Goal: Communication & Community: Answer question/provide support

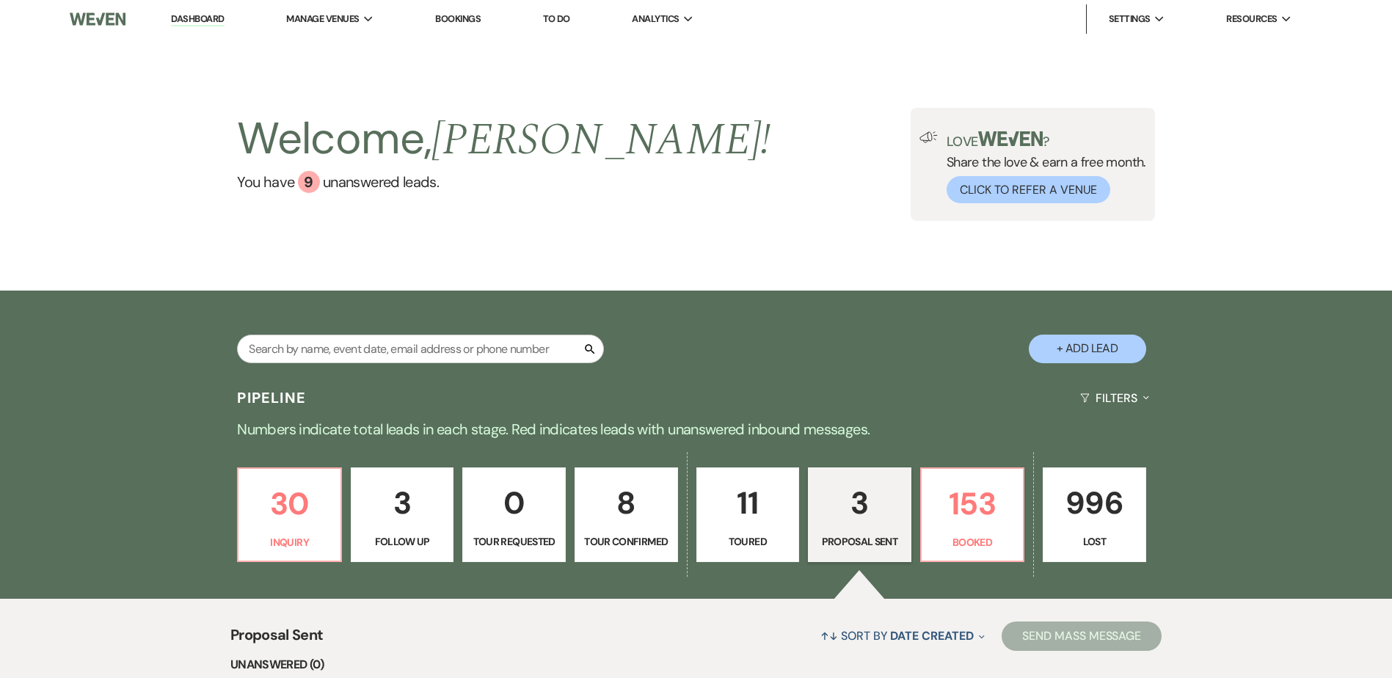
select select "6"
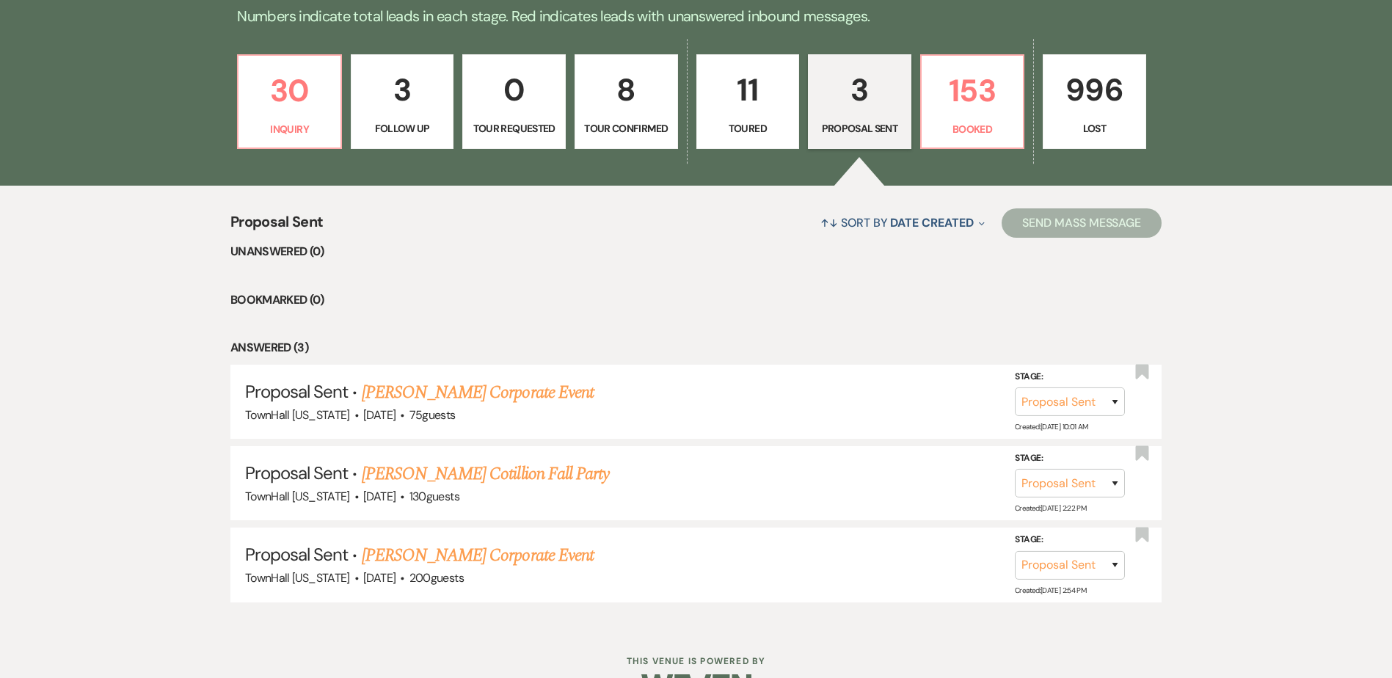
scroll to position [440, 0]
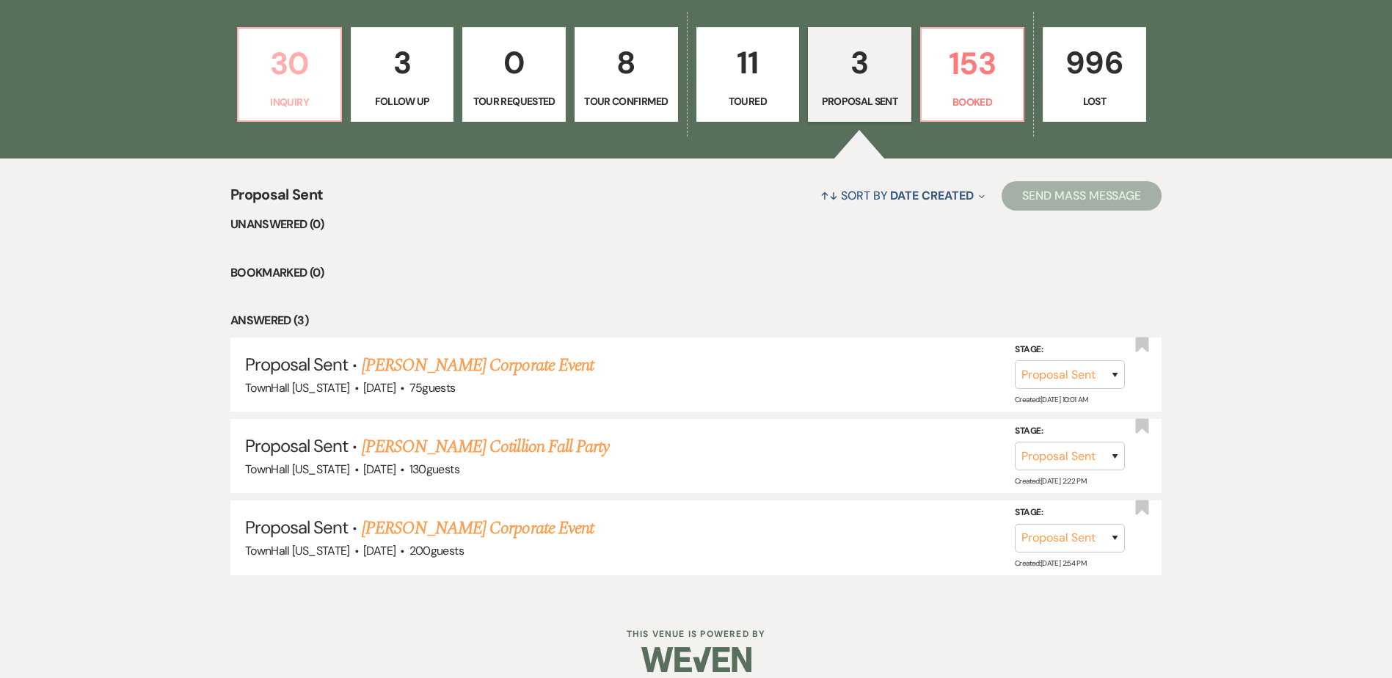
click at [279, 99] on p "Inquiry" at bounding box center [289, 102] width 84 height 16
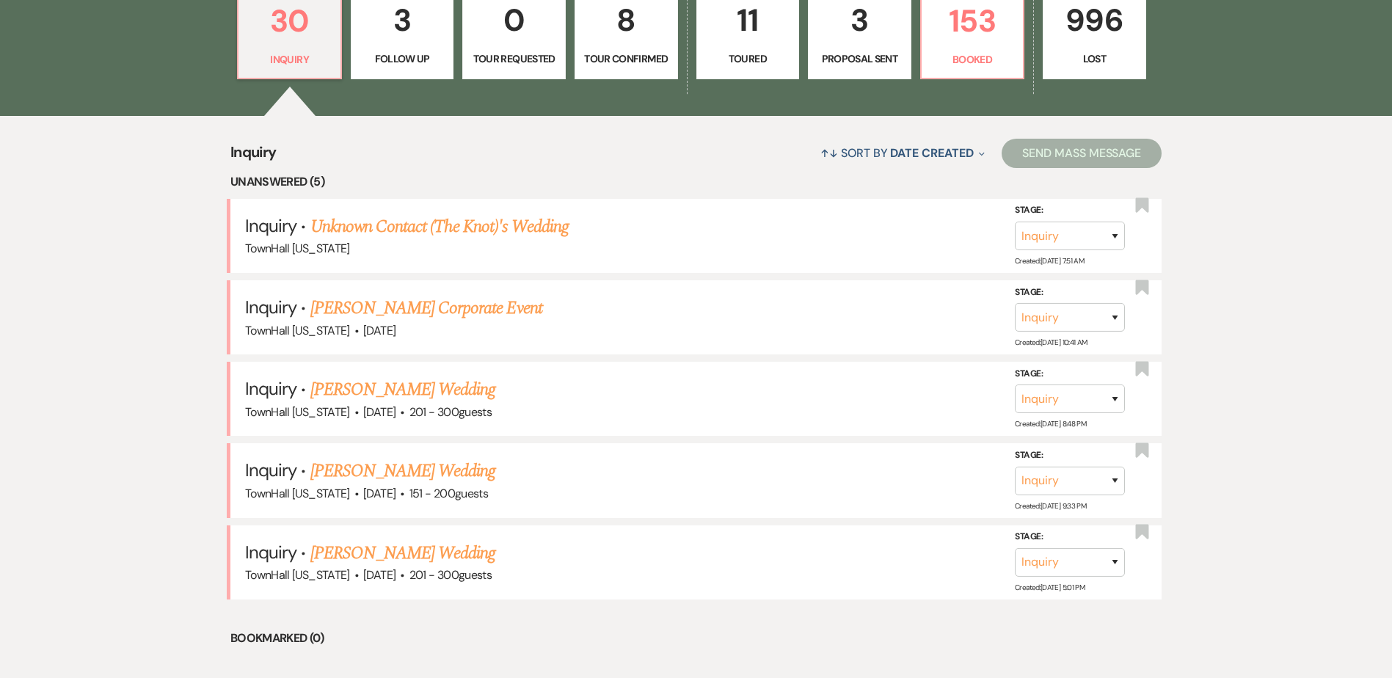
scroll to position [514, 0]
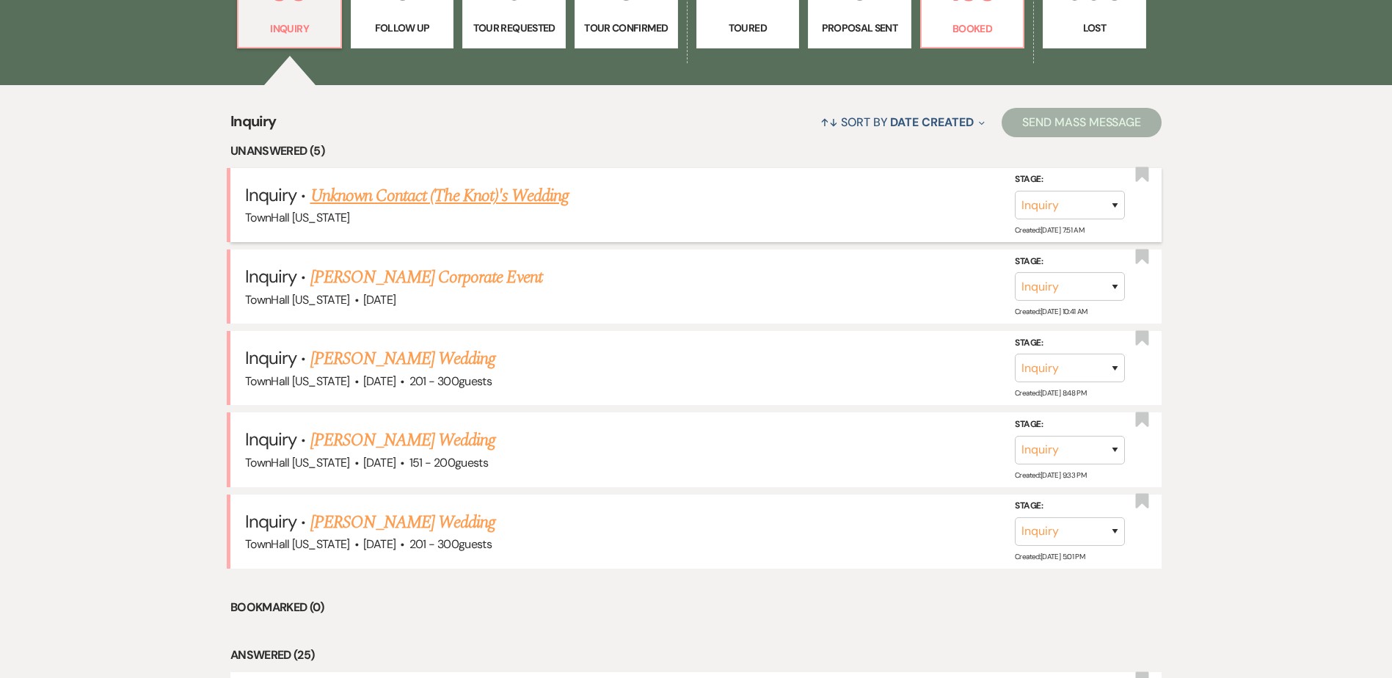
click at [426, 194] on link "Unknown Contact (The Knot)'s Wedding" at bounding box center [439, 196] width 258 height 26
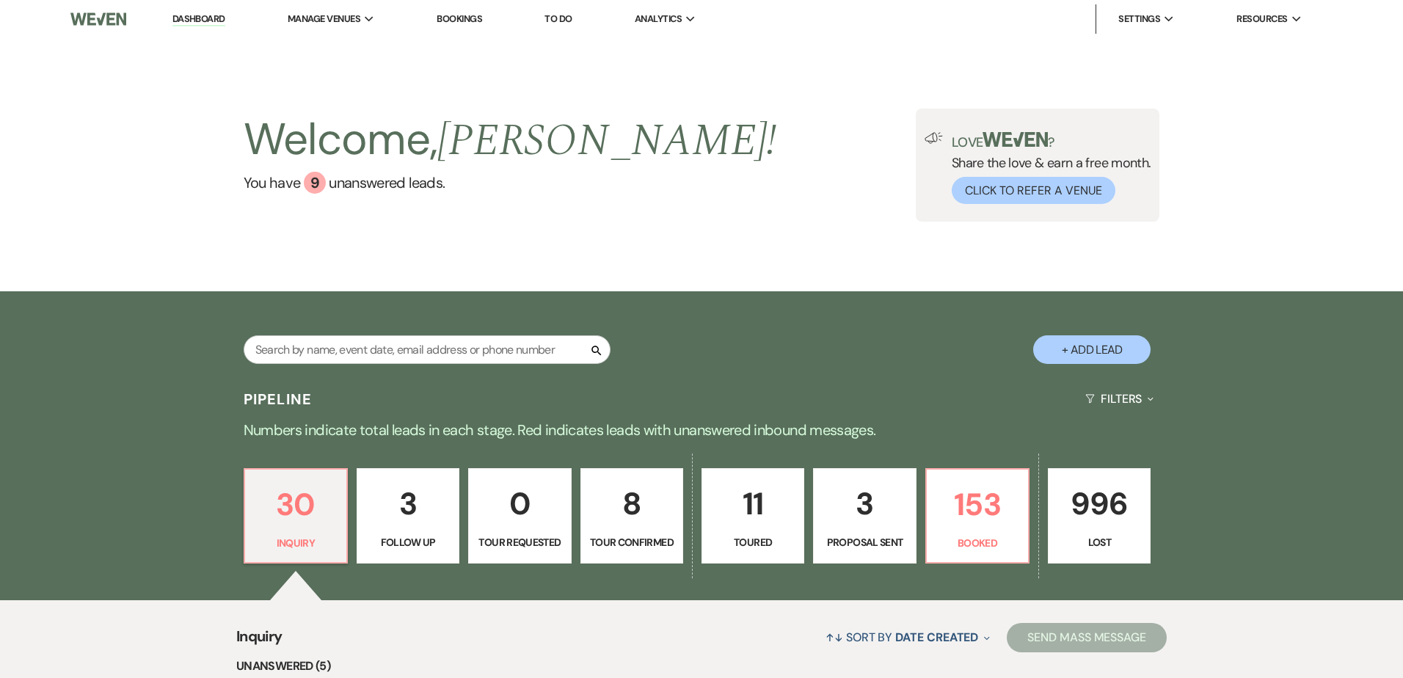
select select "2"
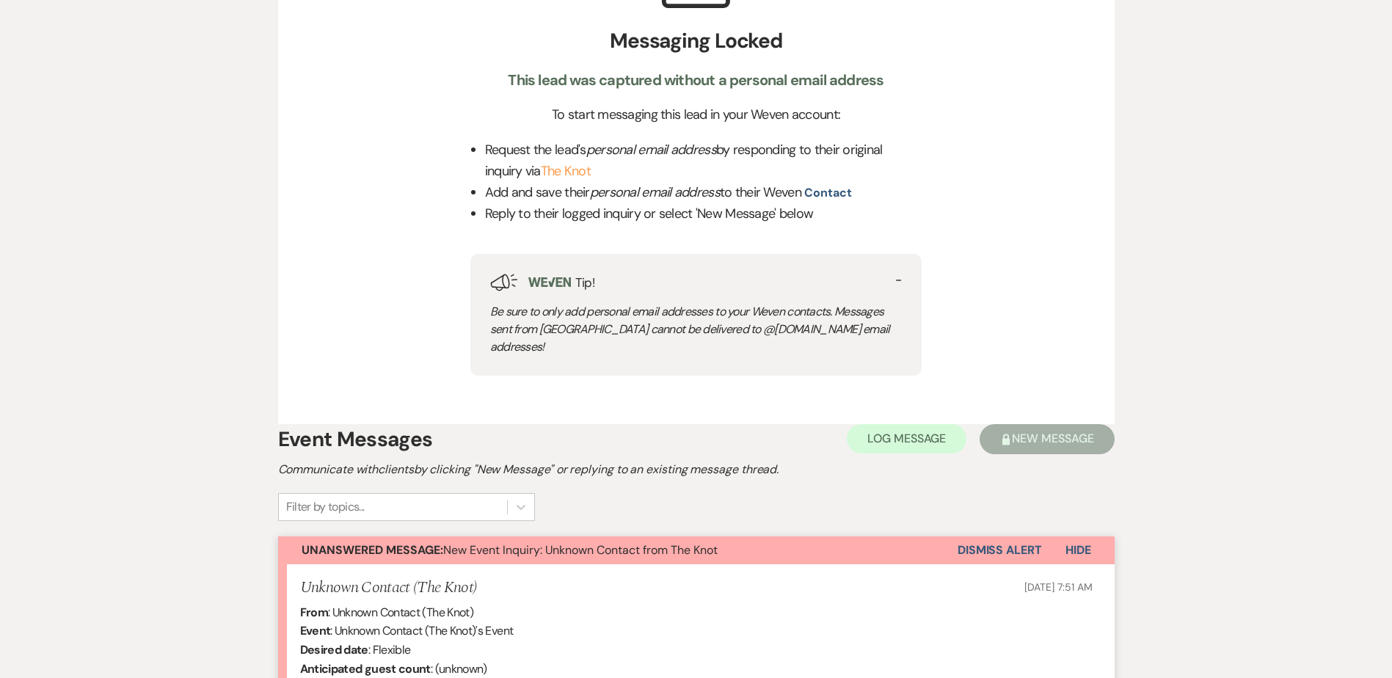
scroll to position [587, 0]
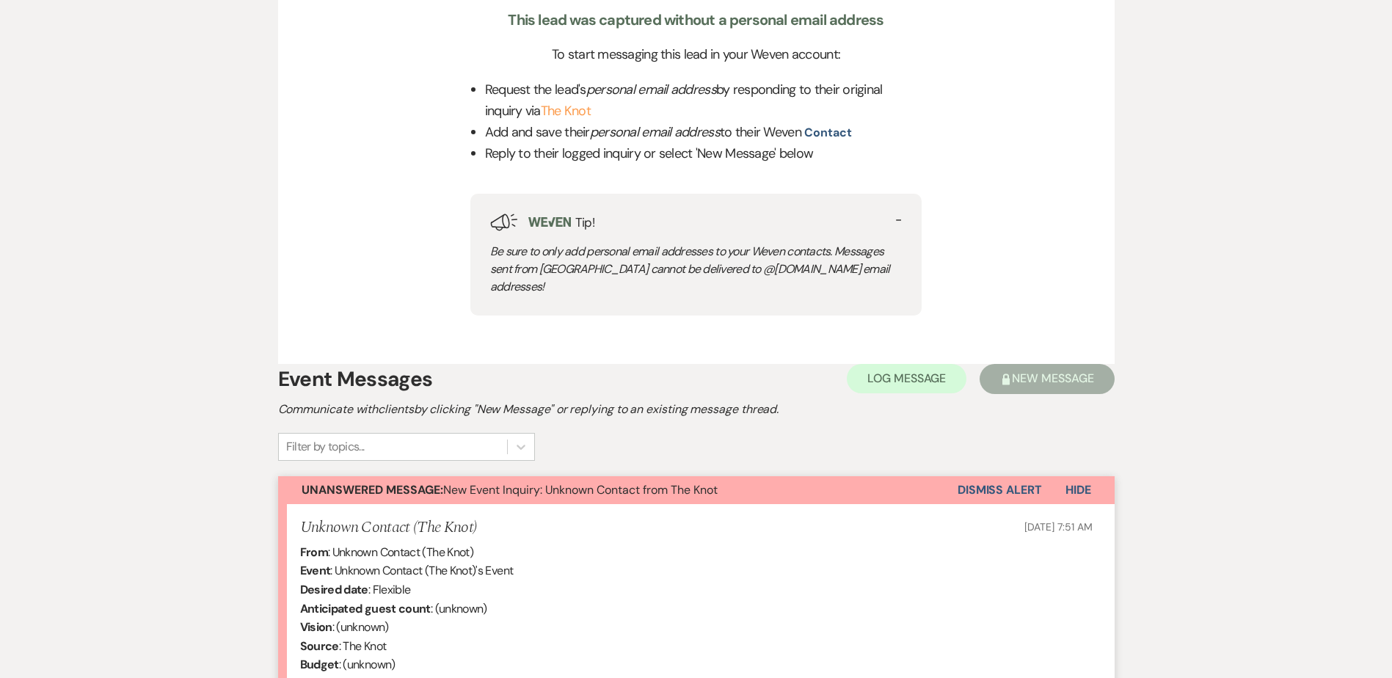
click at [1033, 476] on button "Dismiss Alert" at bounding box center [1000, 490] width 84 height 28
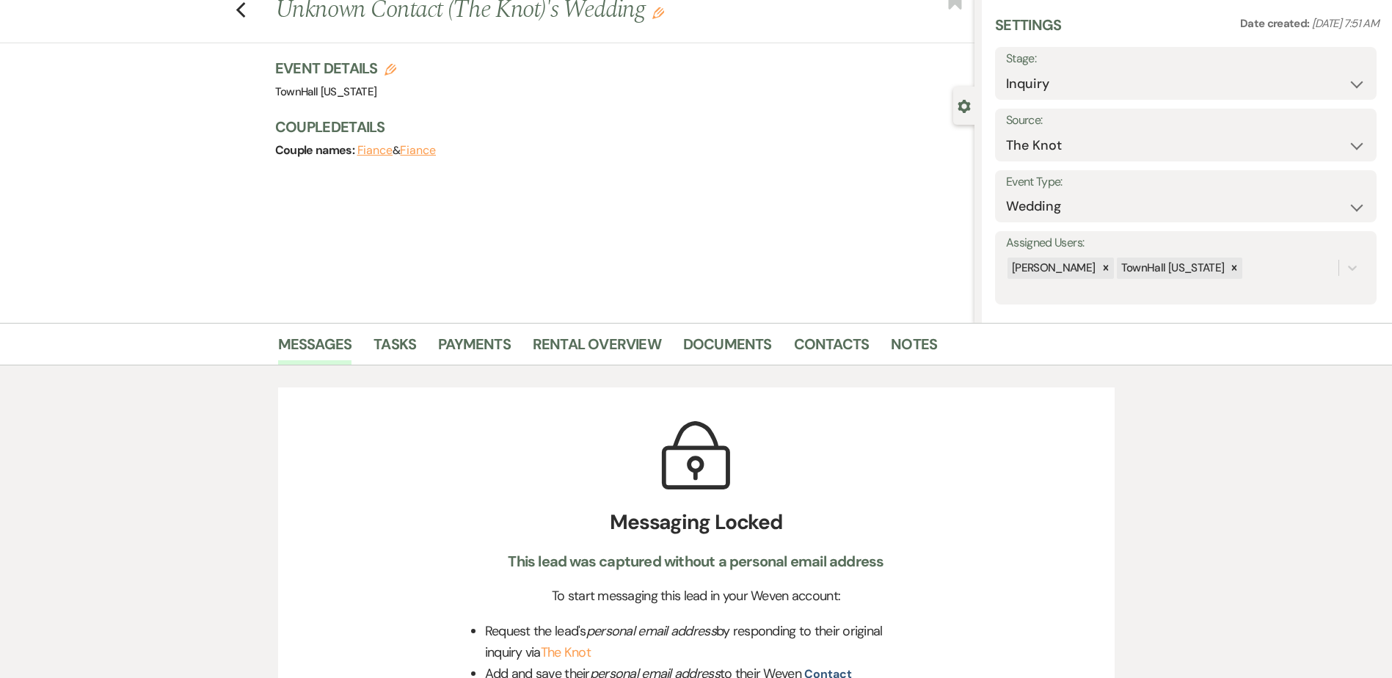
scroll to position [0, 0]
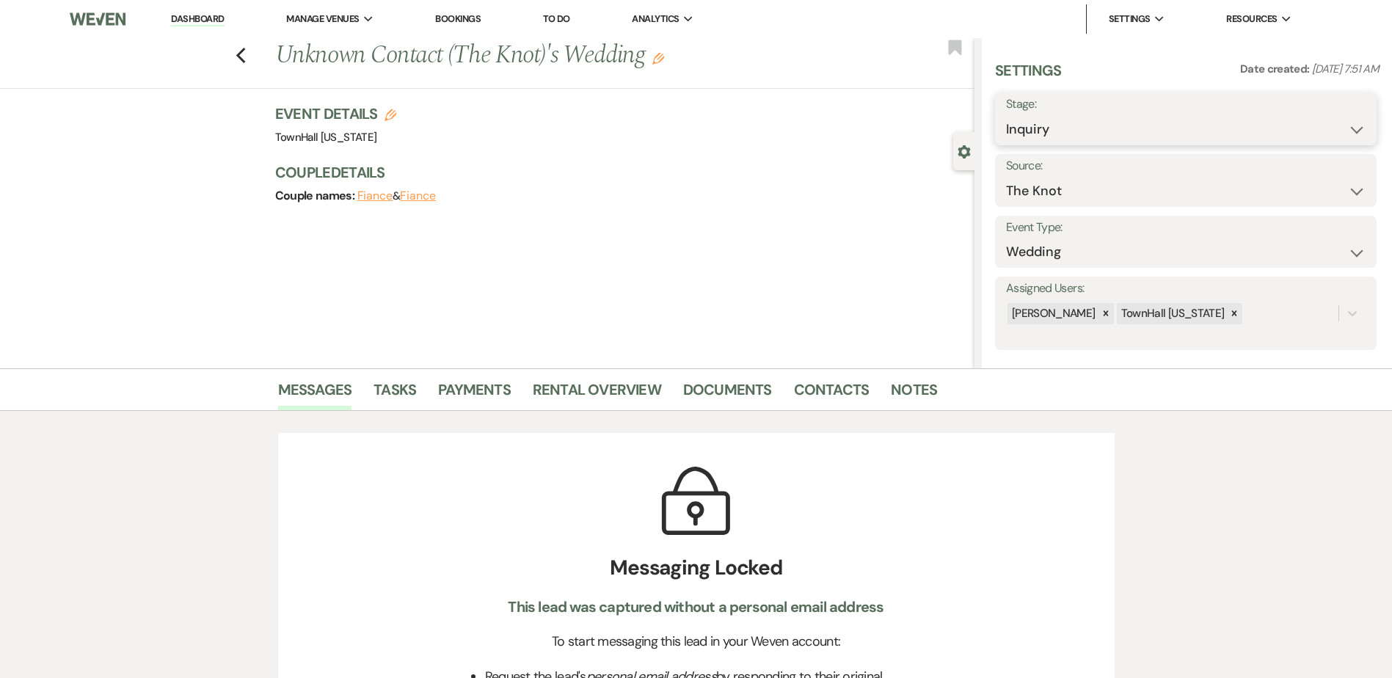
click at [1062, 125] on select "Inquiry Follow Up Tour Requested Tour Confirmed Toured Proposal Sent Booked Lost" at bounding box center [1186, 129] width 360 height 29
select select "8"
click at [1006, 115] on select "Inquiry Follow Up Tour Requested Tour Confirmed Toured Proposal Sent Booked Lost" at bounding box center [1186, 129] width 360 height 29
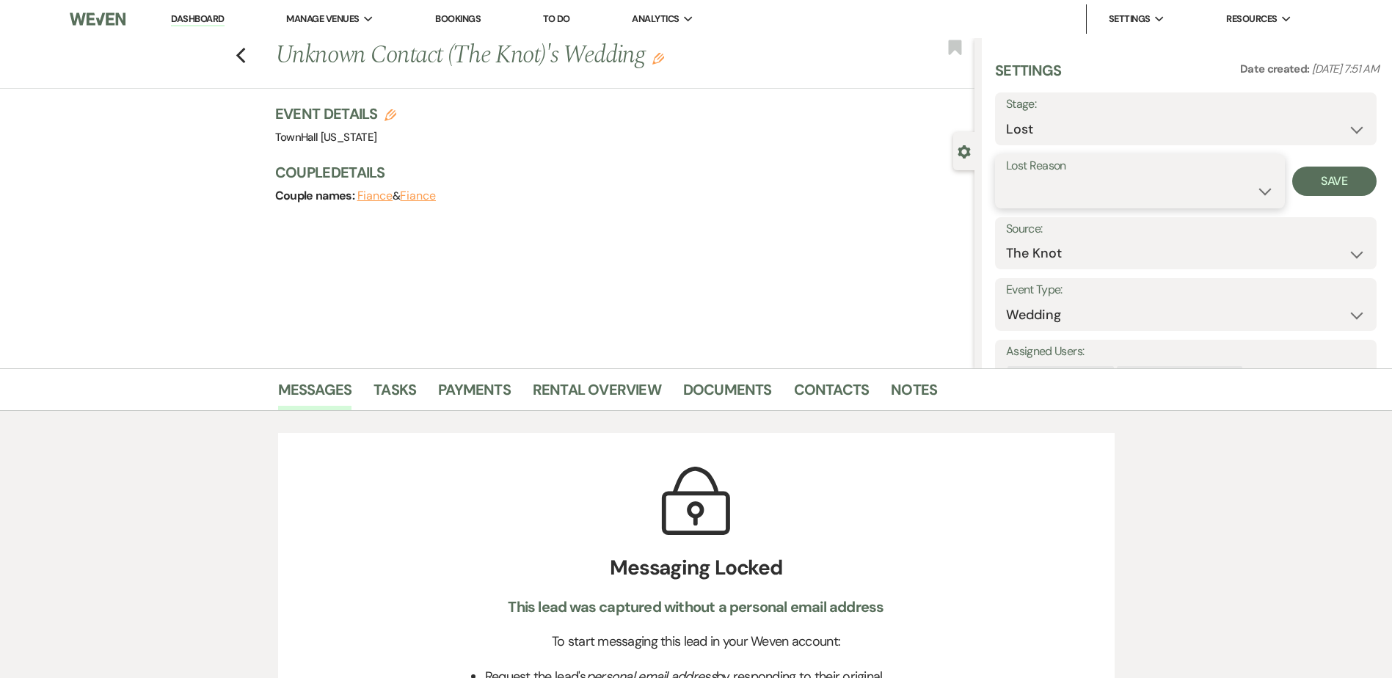
click at [1058, 198] on select "Booked Elsewhere Budget Date Unavailable No Response Not a Good Match Capacity …" at bounding box center [1140, 191] width 268 height 29
select select "4"
click at [1006, 177] on select "Booked Elsewhere Budget Date Unavailable No Response Not a Good Match Capacity …" at bounding box center [1140, 191] width 268 height 29
click at [1335, 186] on button "Save" at bounding box center [1334, 181] width 84 height 29
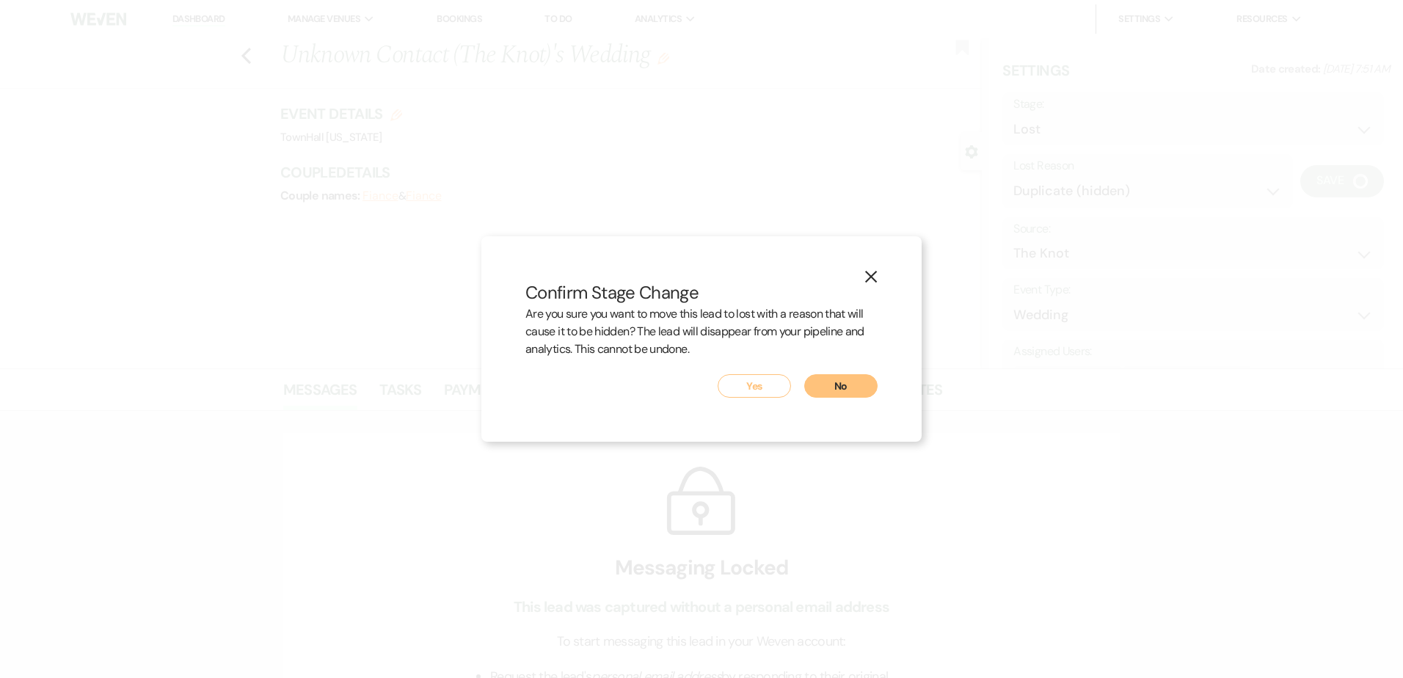
click at [763, 393] on button "Yes" at bounding box center [754, 385] width 73 height 23
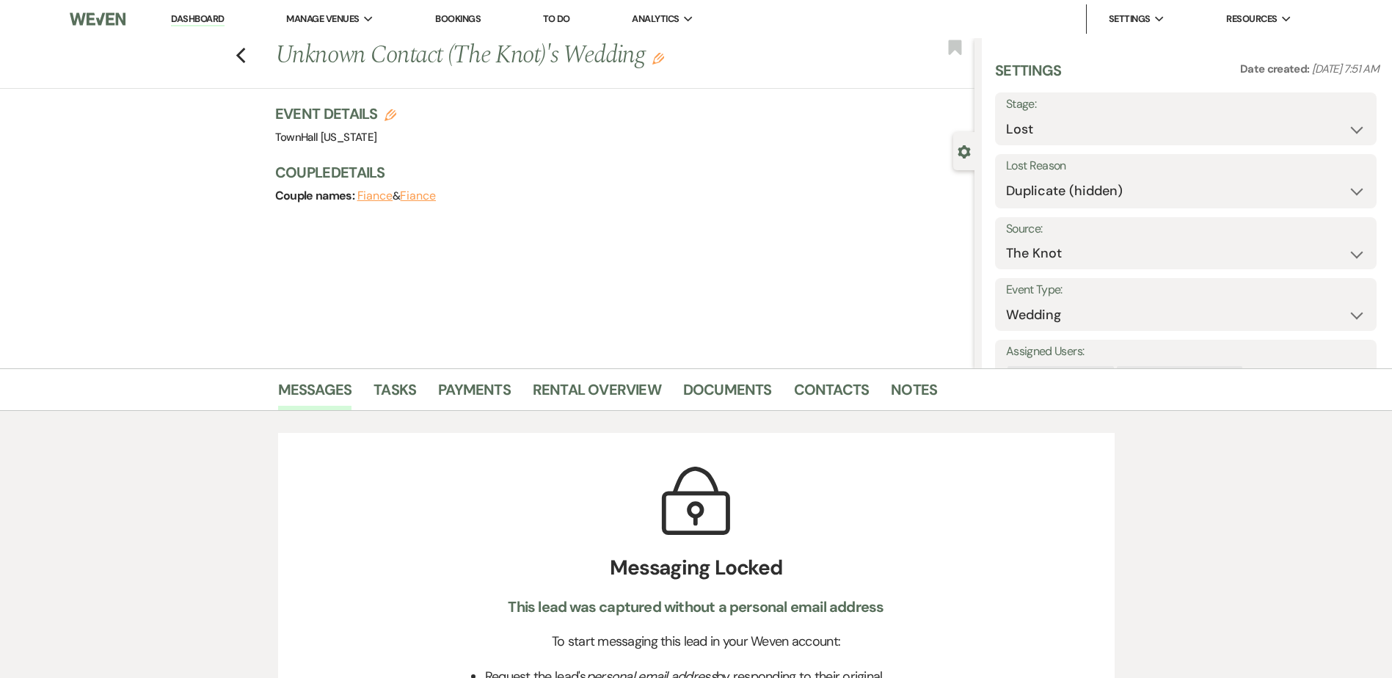
click at [194, 12] on link "Dashboard" at bounding box center [197, 19] width 53 height 14
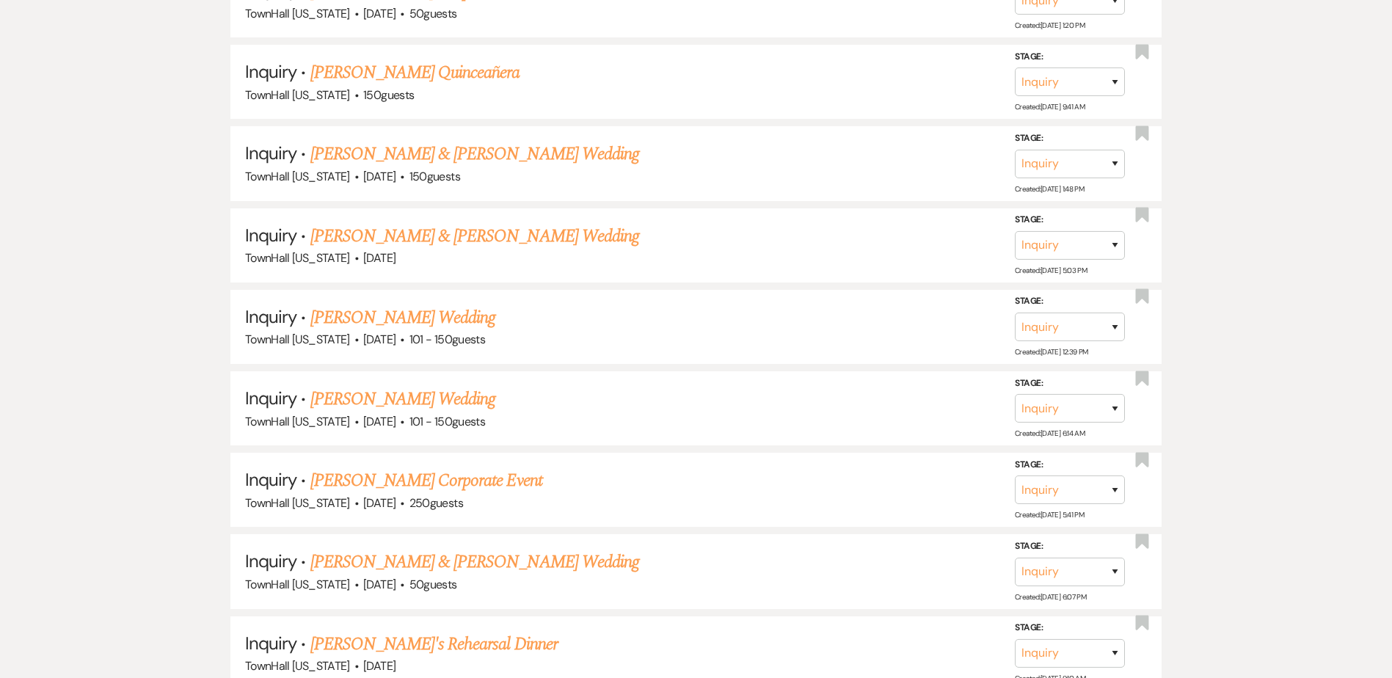
scroll to position [2128, 0]
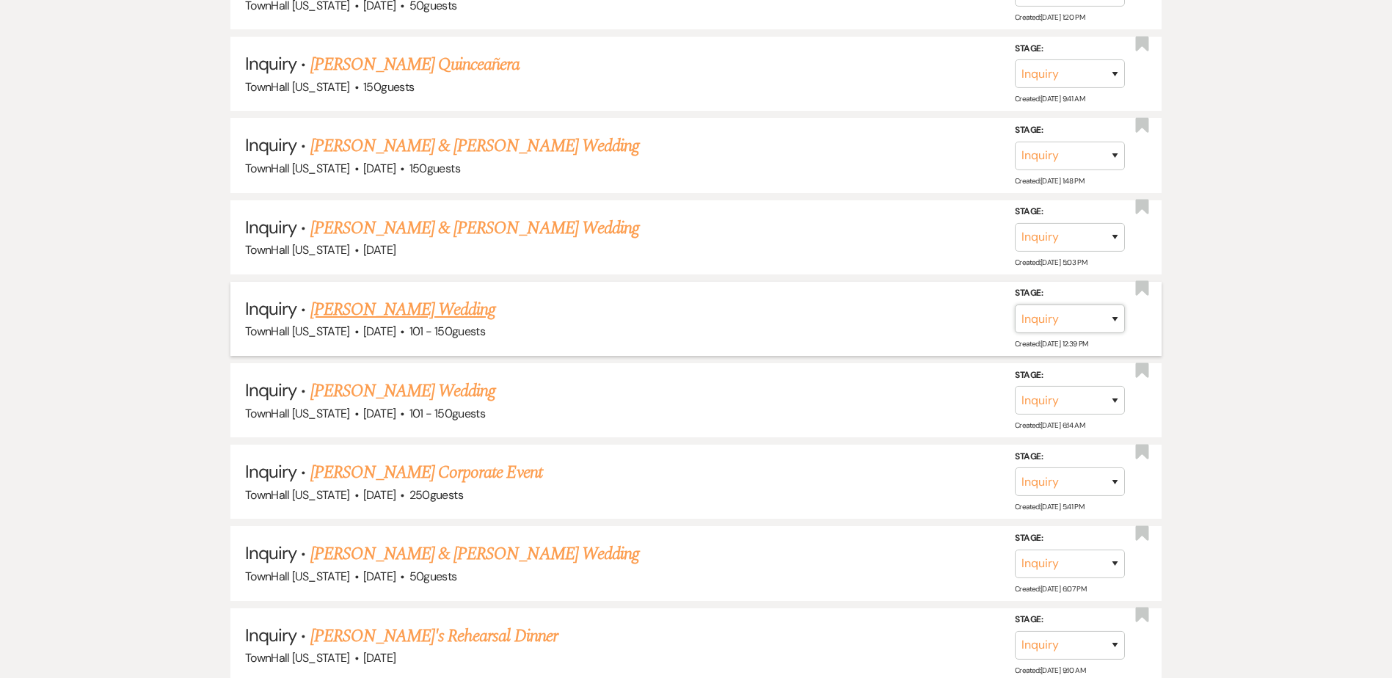
click at [1052, 323] on select "Inquiry Follow Up Tour Requested Tour Confirmed Toured Proposal Sent Booked Lost" at bounding box center [1070, 319] width 110 height 29
select select "8"
click at [1015, 305] on select "Inquiry Follow Up Tour Requested Tour Confirmed Toured Proposal Sent Booked Lost" at bounding box center [1070, 319] width 110 height 29
click at [892, 330] on select "Booked Elsewhere Budget Date Unavailable No Response Not a Good Match Capacity …" at bounding box center [864, 319] width 126 height 29
select select "6"
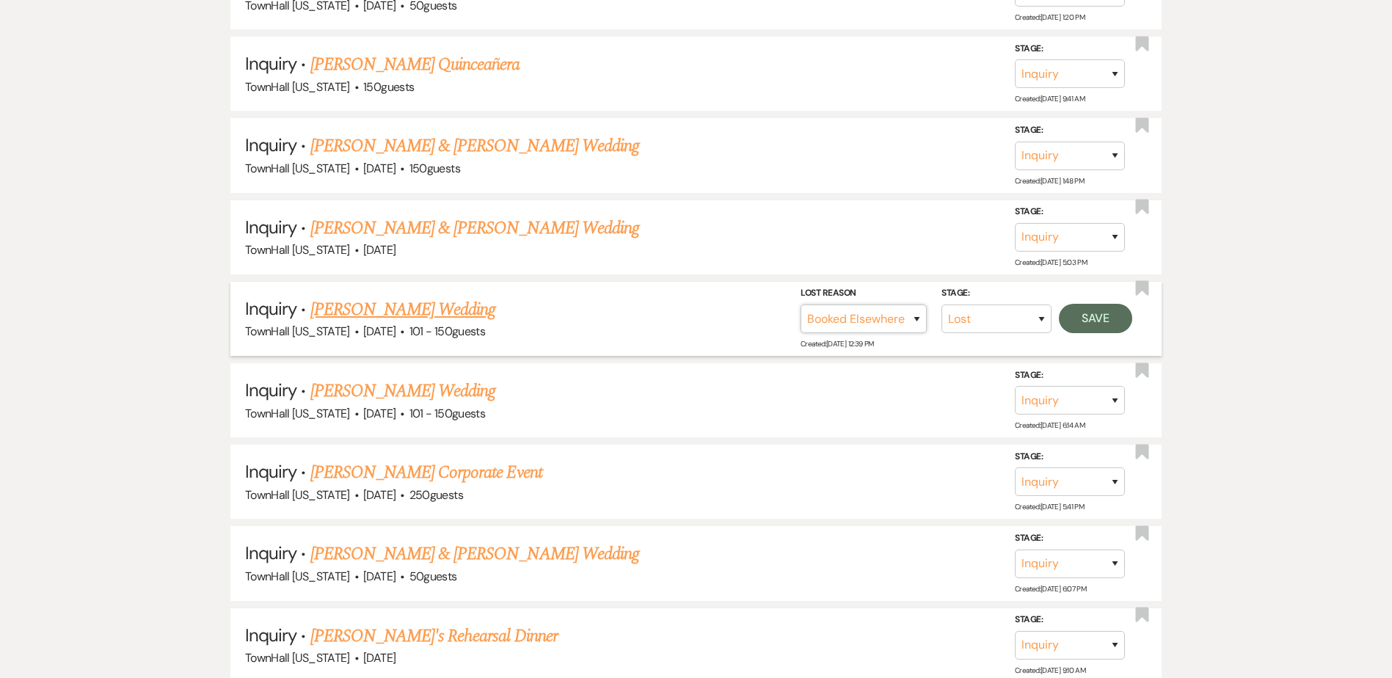
click at [801, 305] on select "Booked Elsewhere Budget Date Unavailable No Response Not a Good Match Capacity …" at bounding box center [864, 319] width 126 height 29
click at [1109, 324] on button "Save" at bounding box center [1095, 318] width 73 height 29
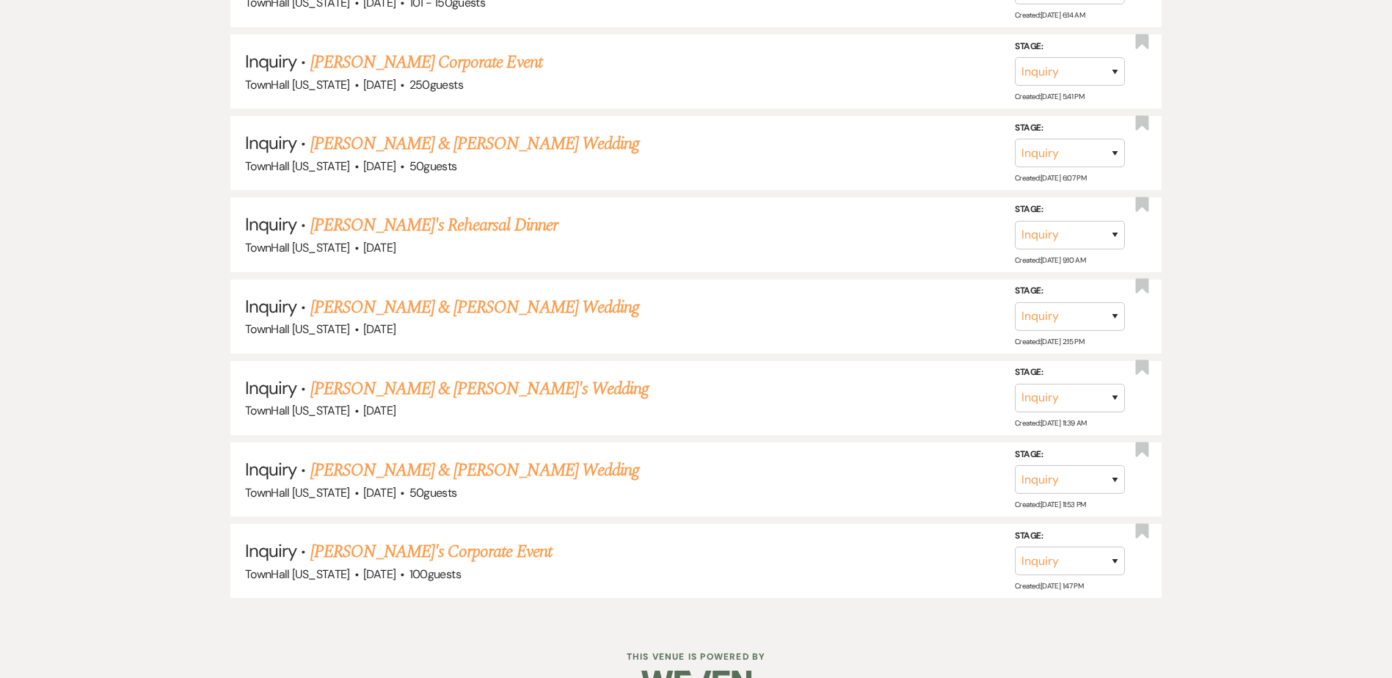
scroll to position [2496, 0]
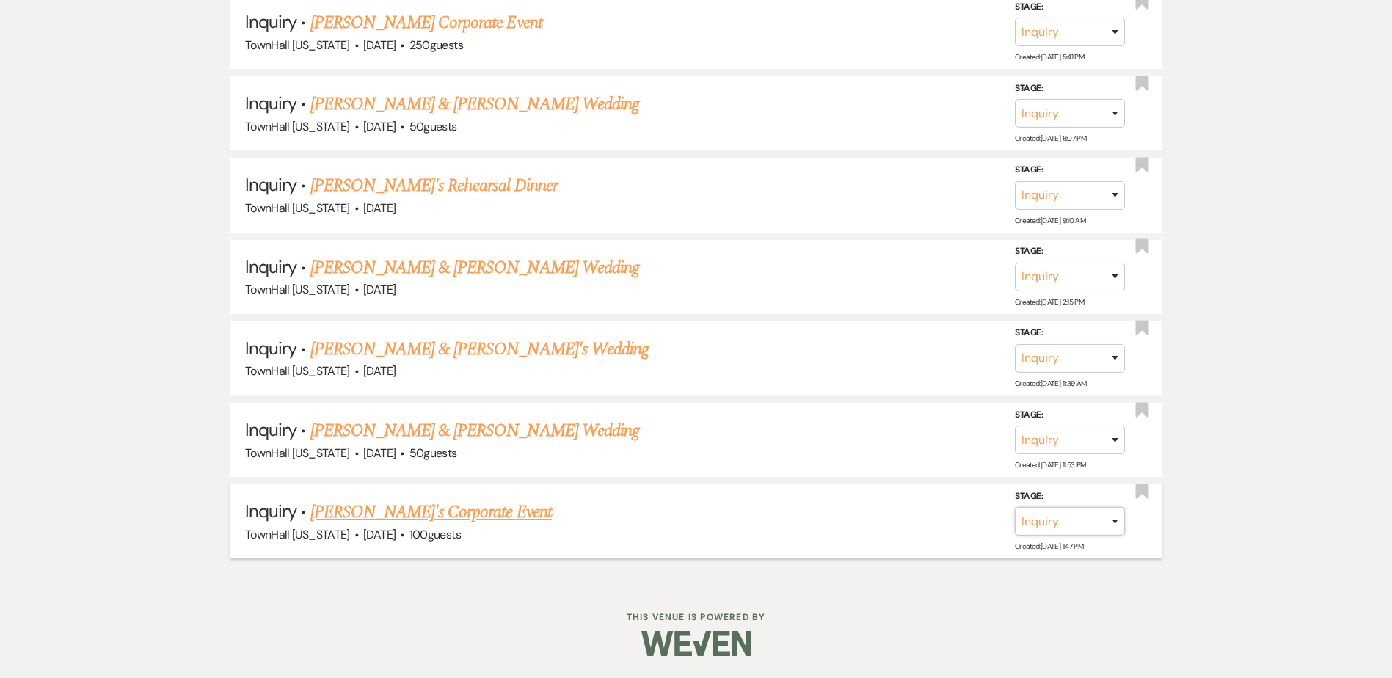
click at [1035, 522] on select "Inquiry Follow Up Tour Requested Tour Confirmed Toured Proposal Sent Booked Lost" at bounding box center [1070, 521] width 110 height 29
select select "8"
click at [1015, 507] on select "Inquiry Follow Up Tour Requested Tour Confirmed Toured Proposal Sent Booked Lost" at bounding box center [1070, 521] width 110 height 29
click at [878, 512] on select "Booked Elsewhere Budget Date Unavailable No Response Not a Good Match Capacity …" at bounding box center [864, 521] width 126 height 29
select select "5"
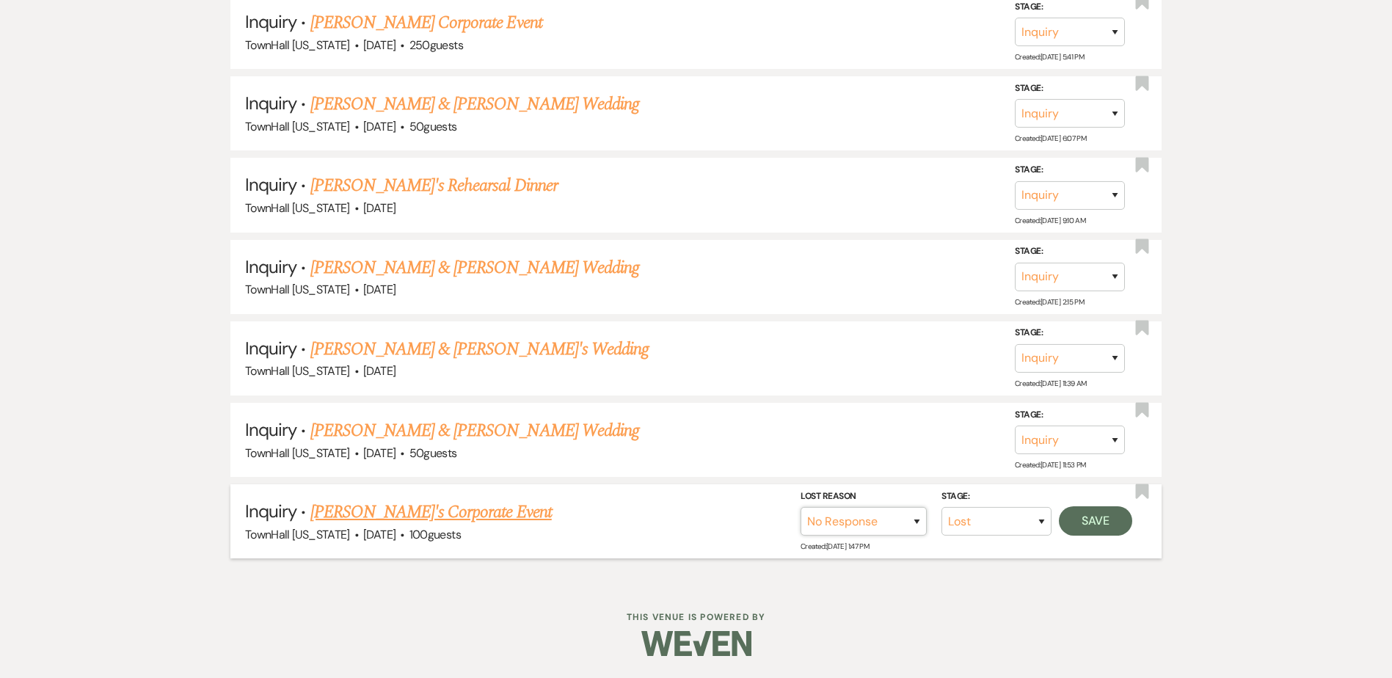
click at [801, 507] on select "Booked Elsewhere Budget Date Unavailable No Response Not a Good Match Capacity …" at bounding box center [864, 521] width 126 height 29
click at [1098, 518] on button "Save" at bounding box center [1095, 520] width 73 height 29
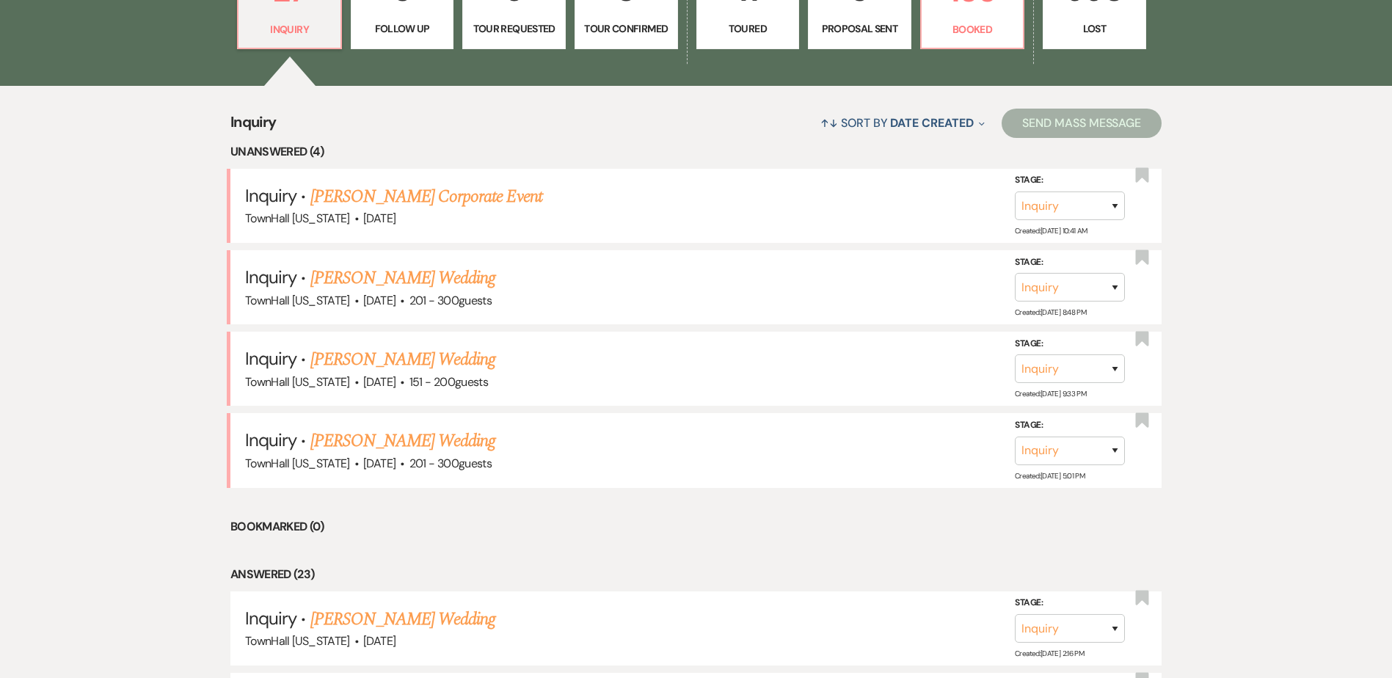
scroll to position [514, 0]
click at [412, 440] on link "[PERSON_NAME] Wedding" at bounding box center [403, 440] width 186 height 26
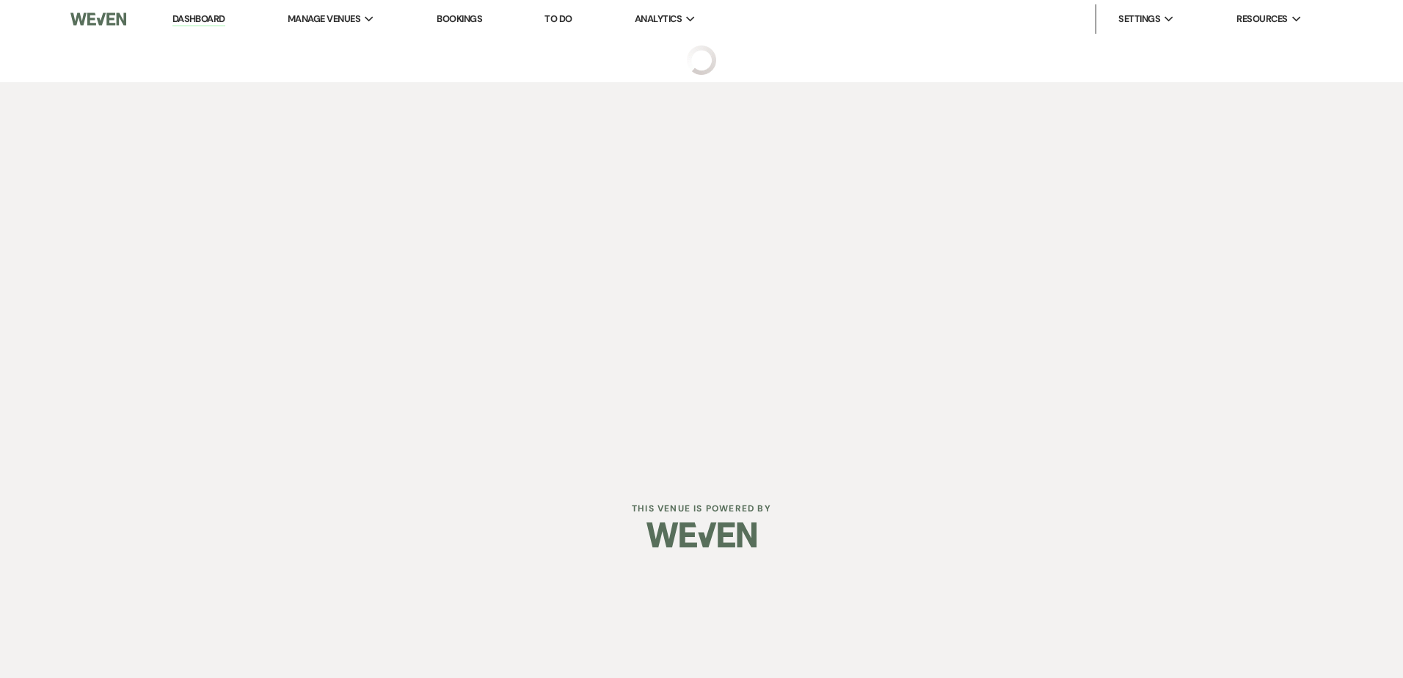
select select "2"
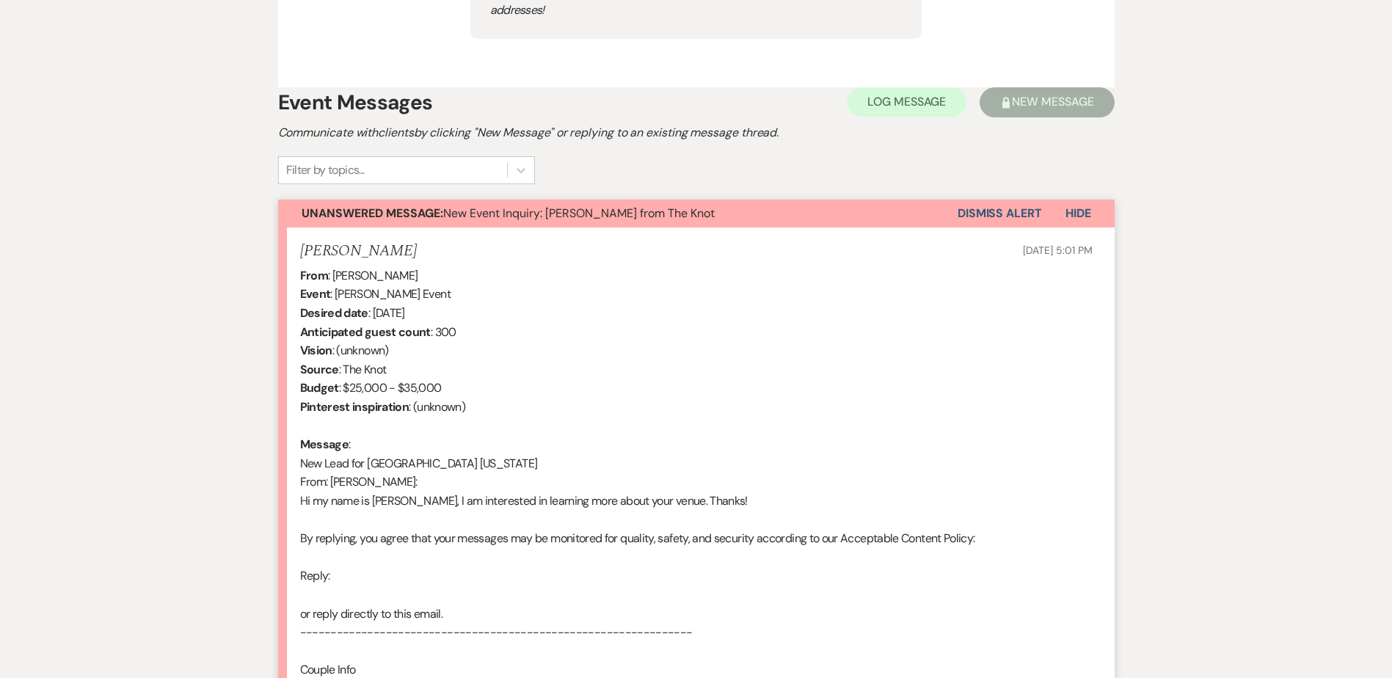
scroll to position [856, 0]
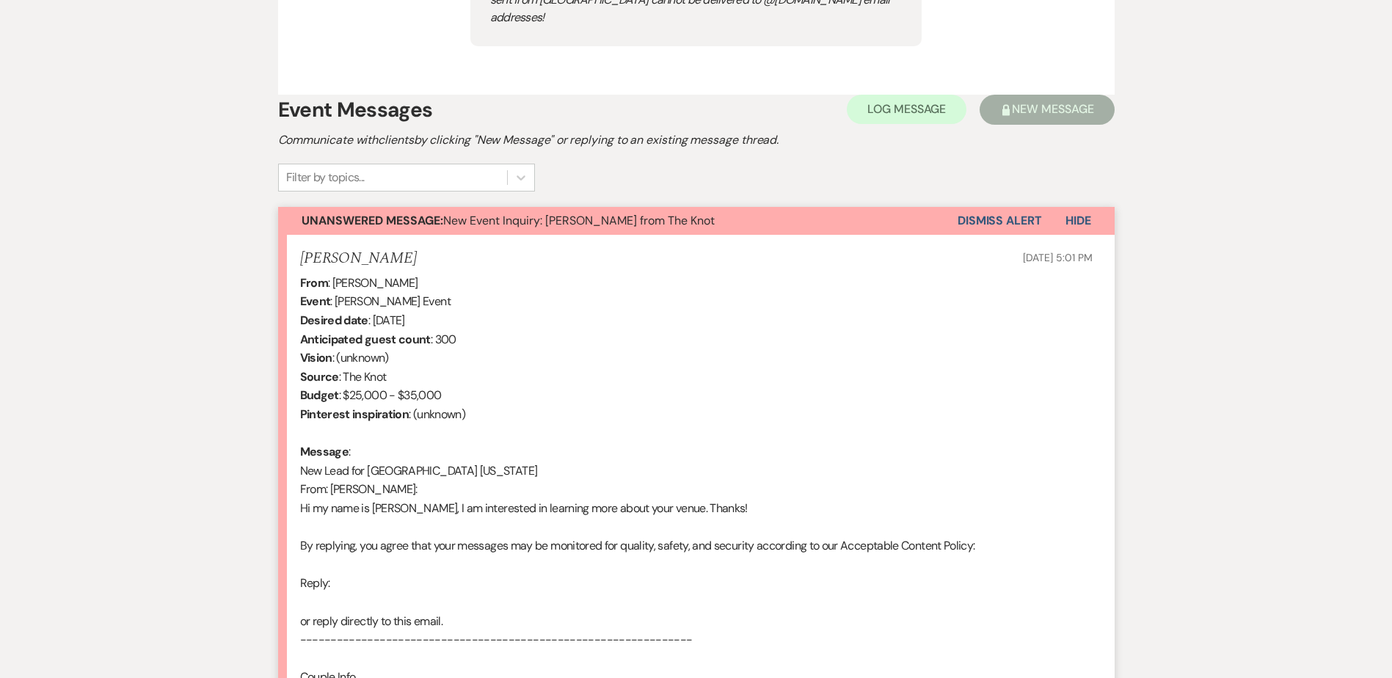
click at [1001, 207] on button "Dismiss Alert" at bounding box center [1000, 221] width 84 height 28
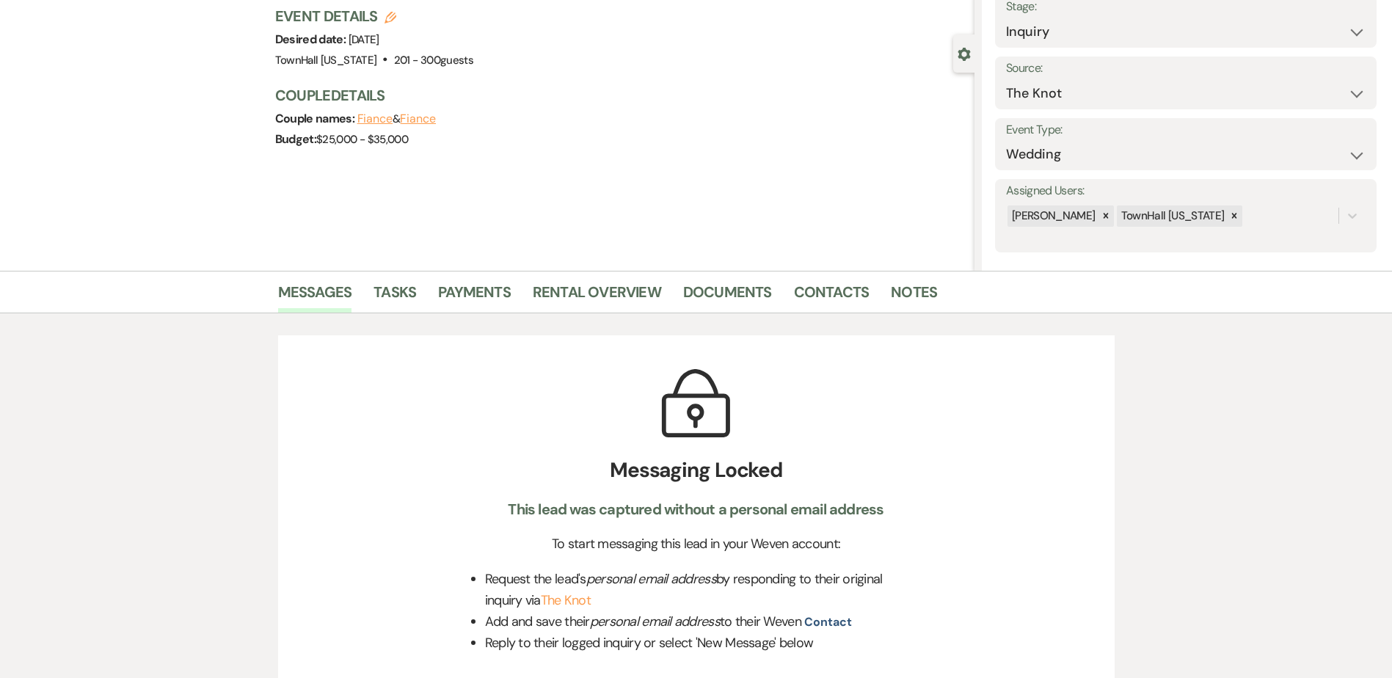
scroll to position [0, 0]
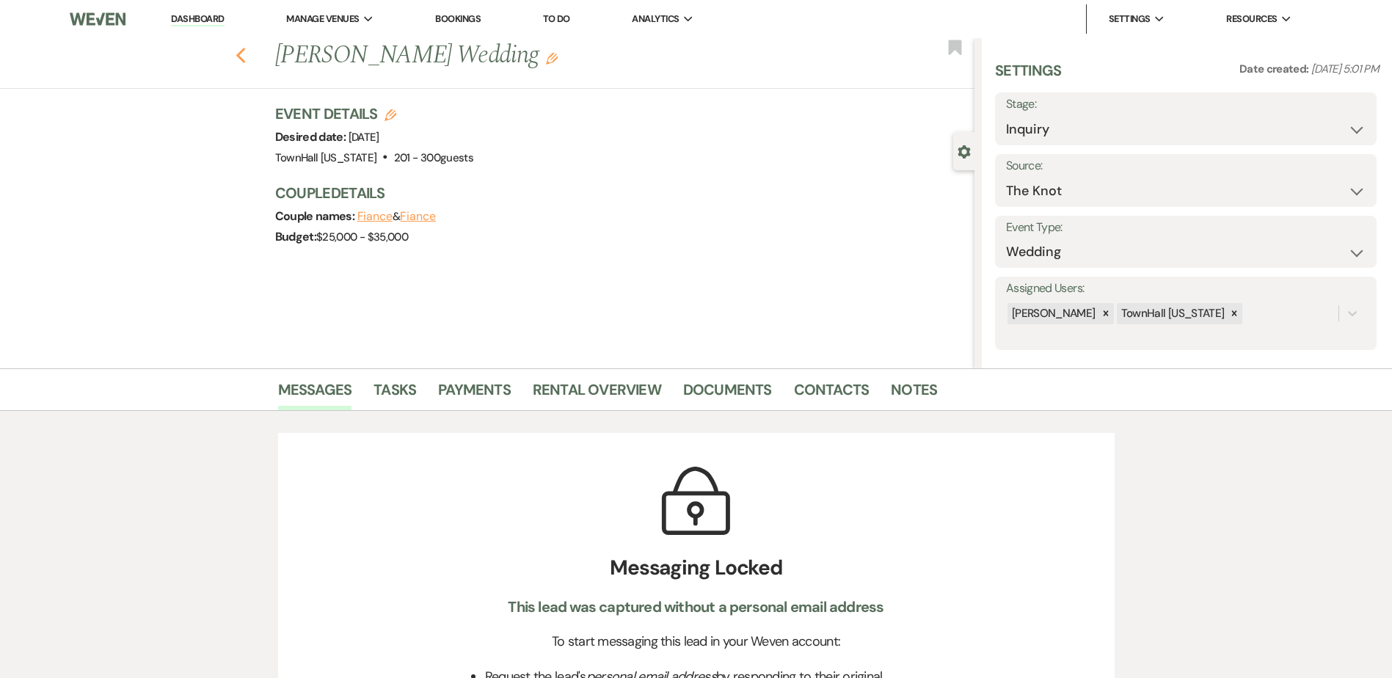
click at [241, 53] on icon "Previous" at bounding box center [241, 56] width 11 height 18
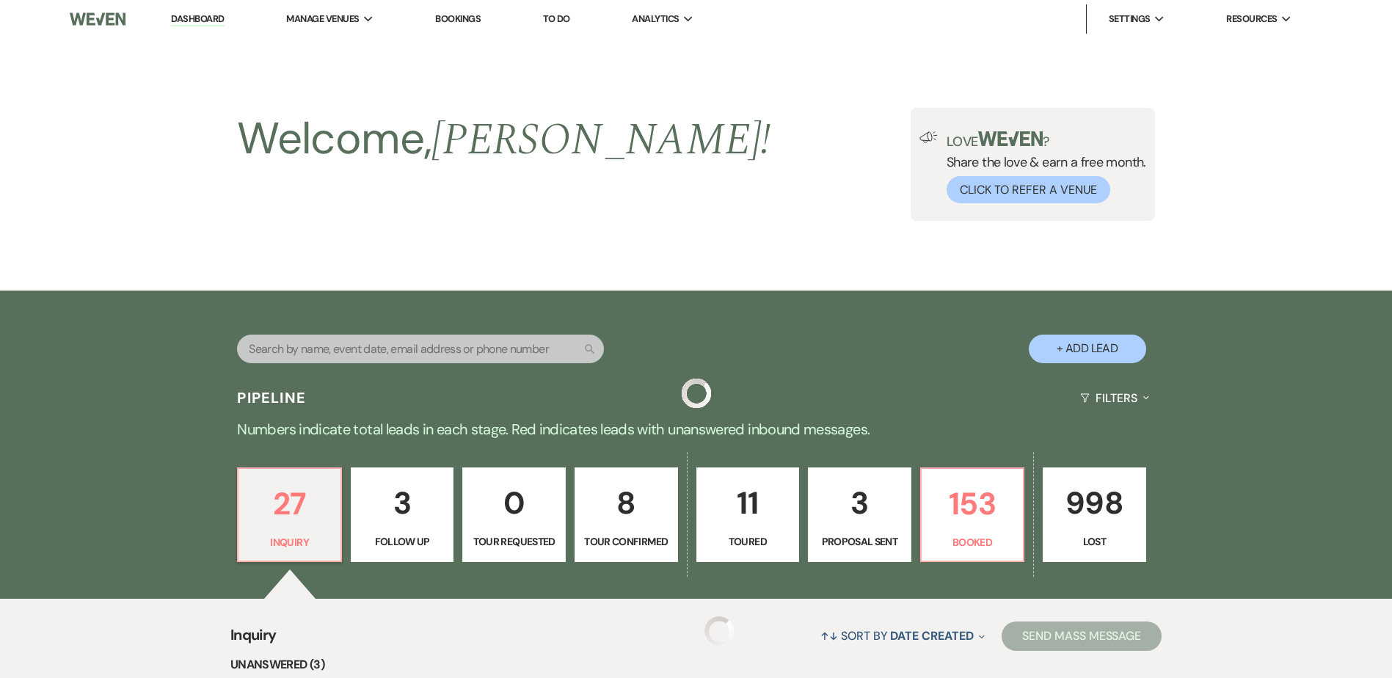
scroll to position [514, 0]
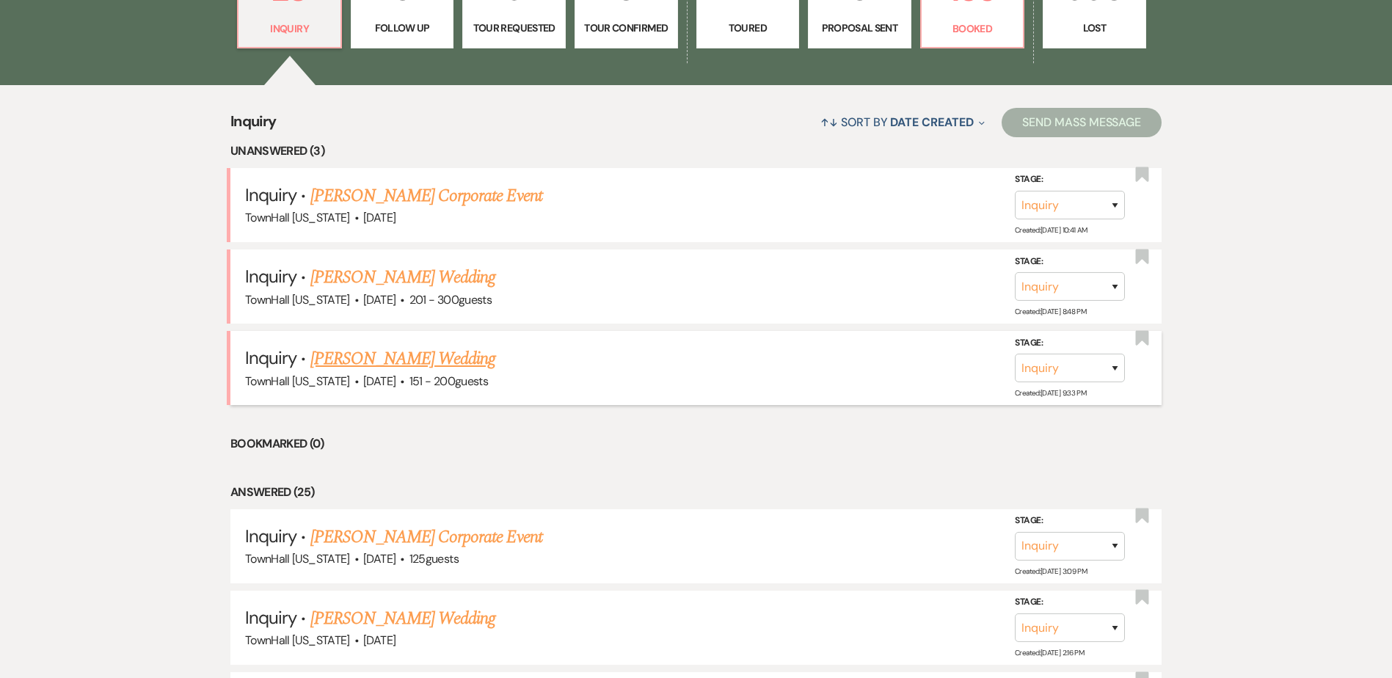
click at [408, 354] on link "[PERSON_NAME] Wedding" at bounding box center [403, 359] width 186 height 26
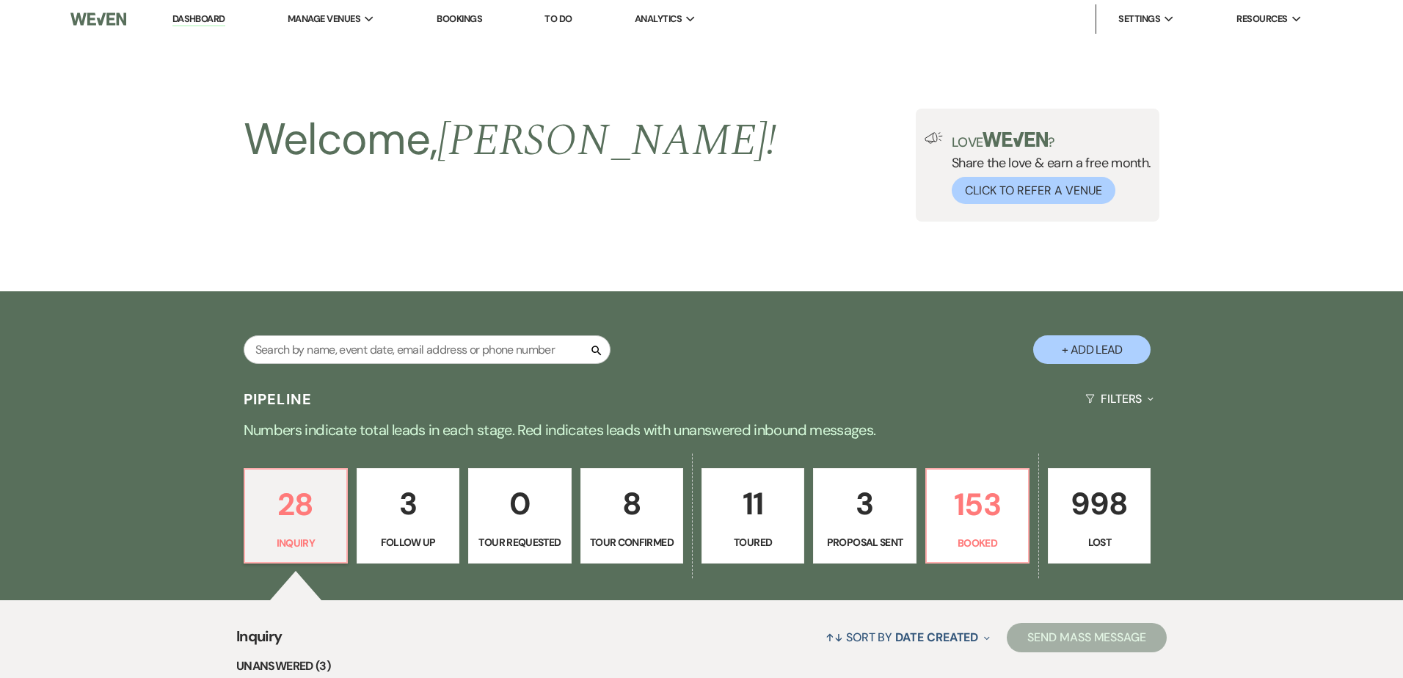
select select "2"
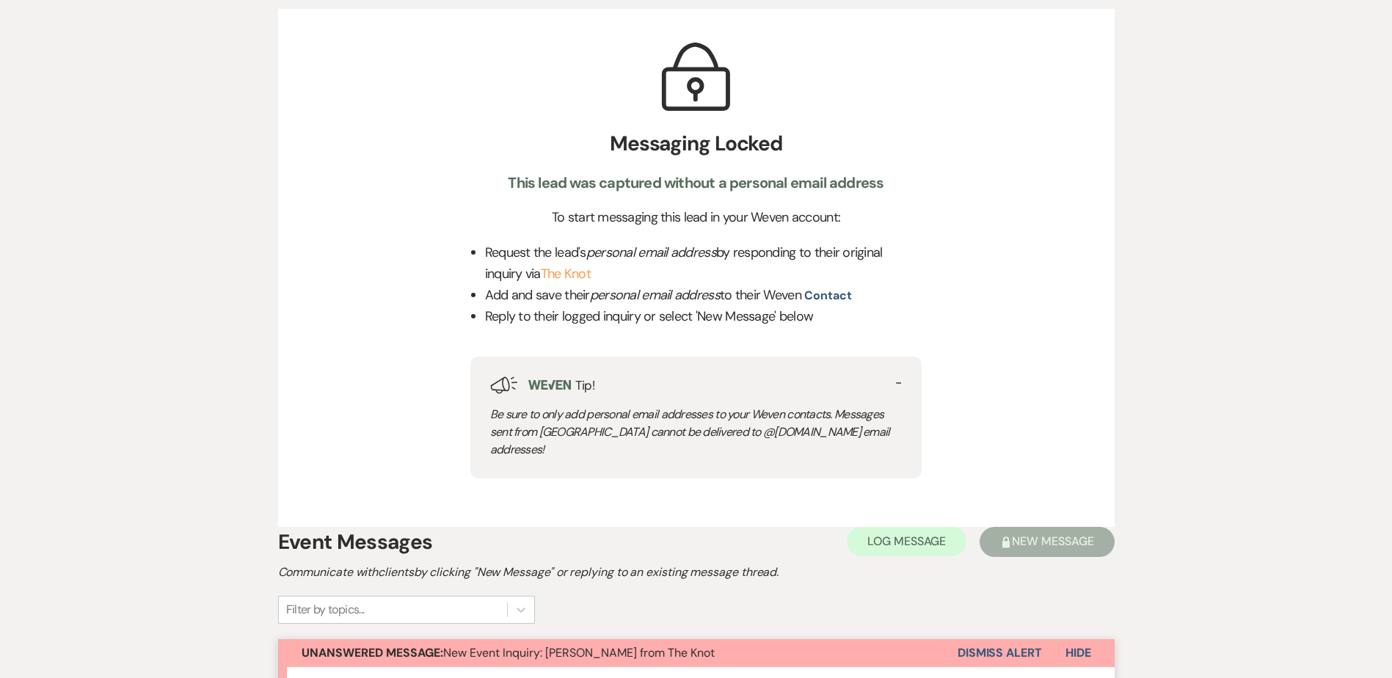
scroll to position [514, 0]
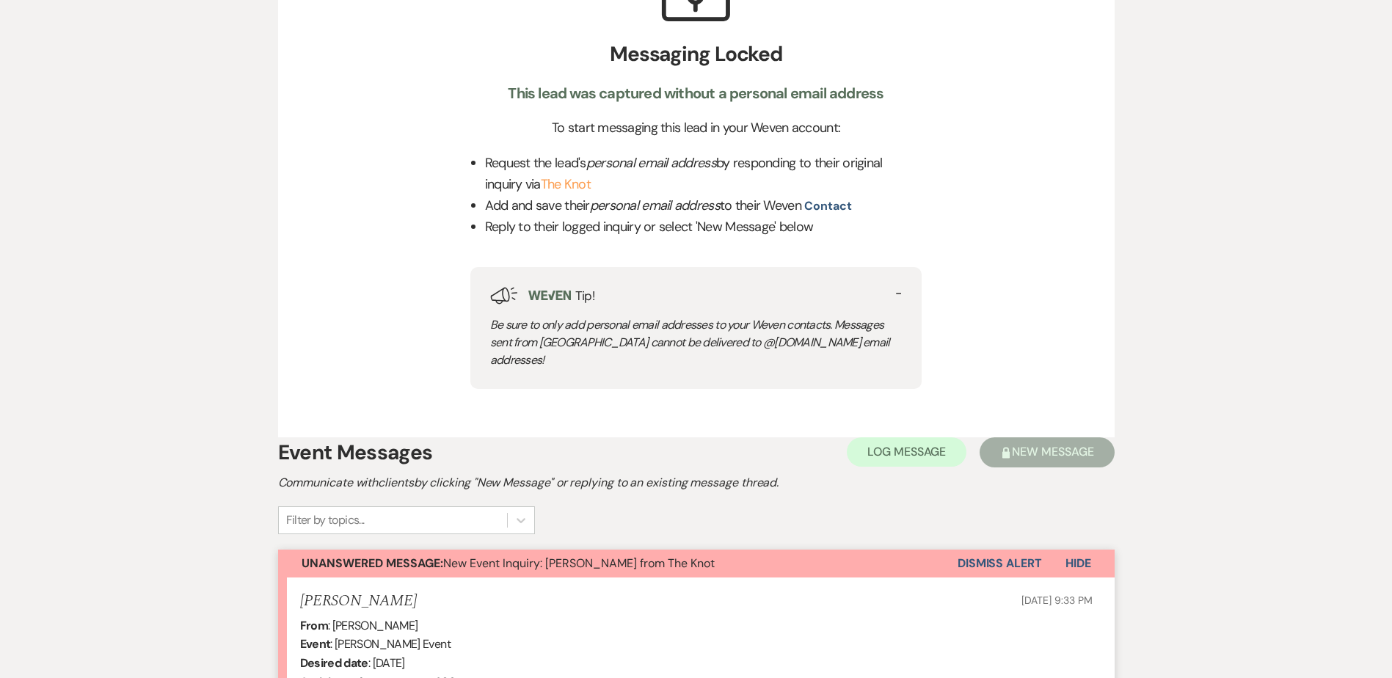
drag, startPoint x: 1004, startPoint y: 544, endPoint x: 994, endPoint y: 540, distance: 11.2
click at [1002, 550] on button "Dismiss Alert" at bounding box center [1000, 564] width 84 height 28
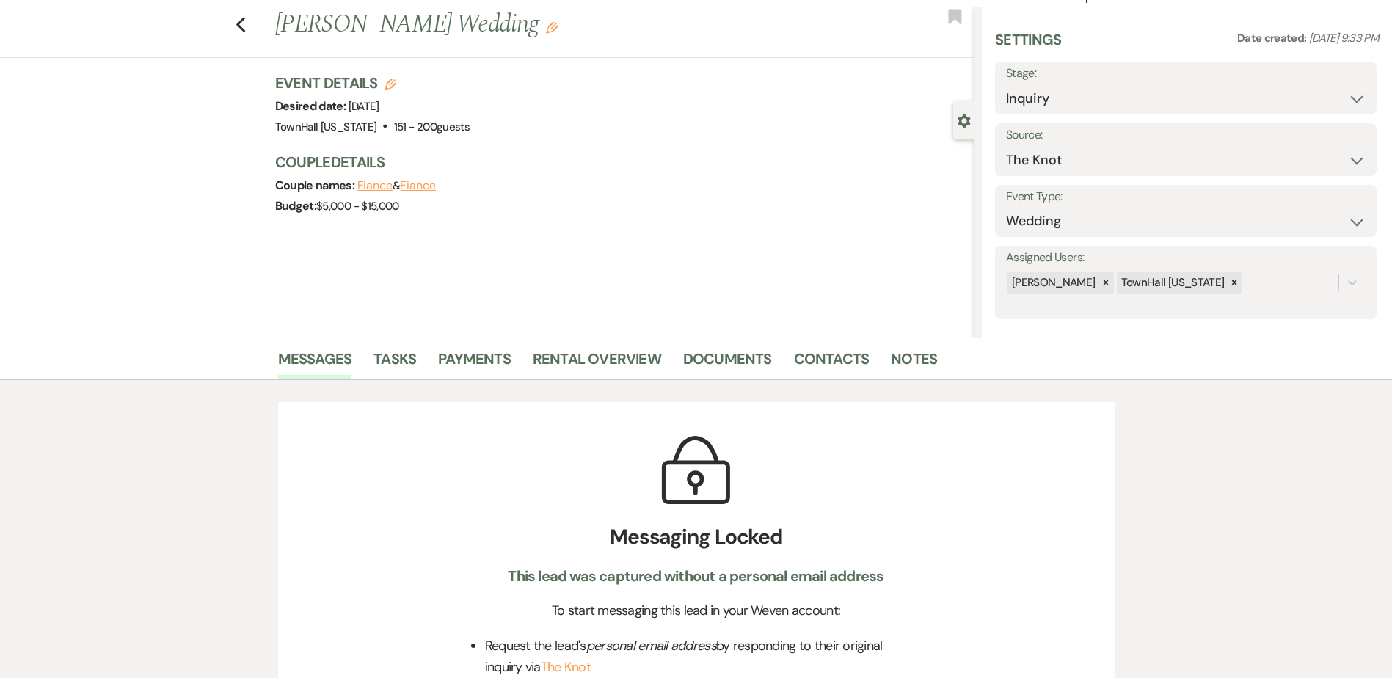
scroll to position [0, 0]
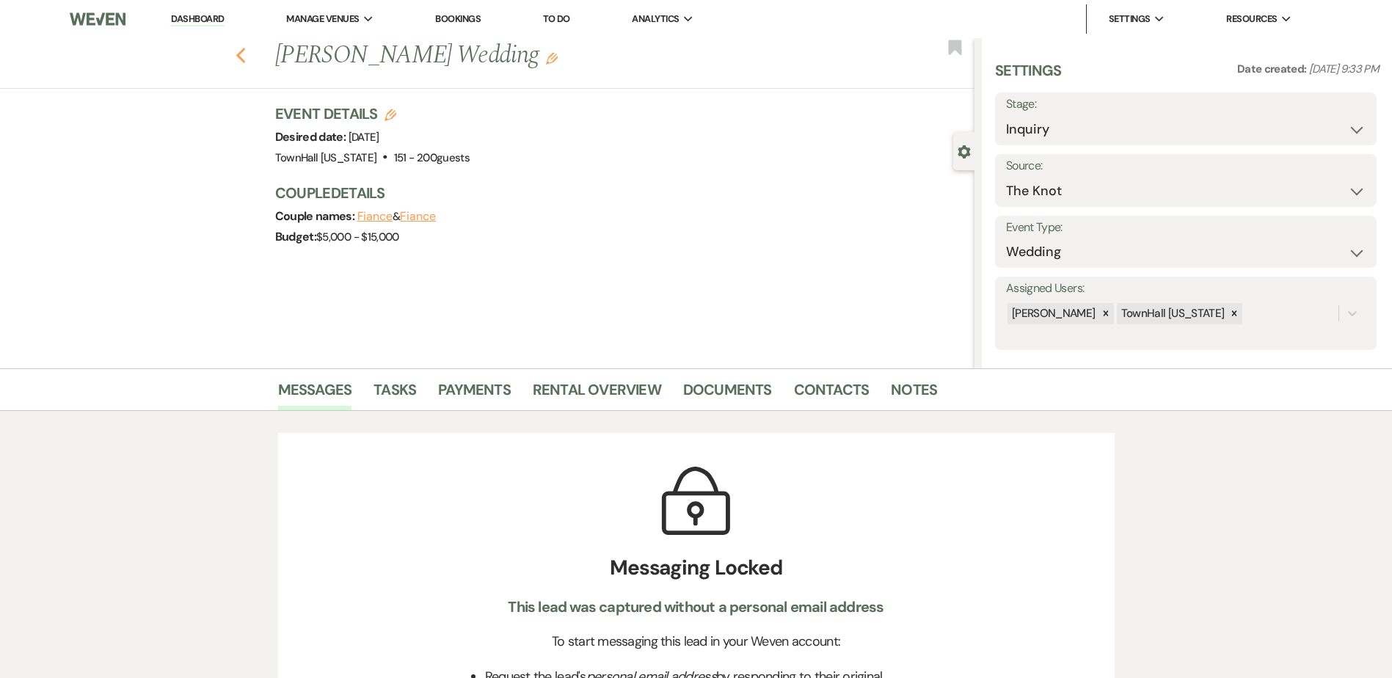
click at [247, 55] on icon "Previous" at bounding box center [241, 56] width 11 height 18
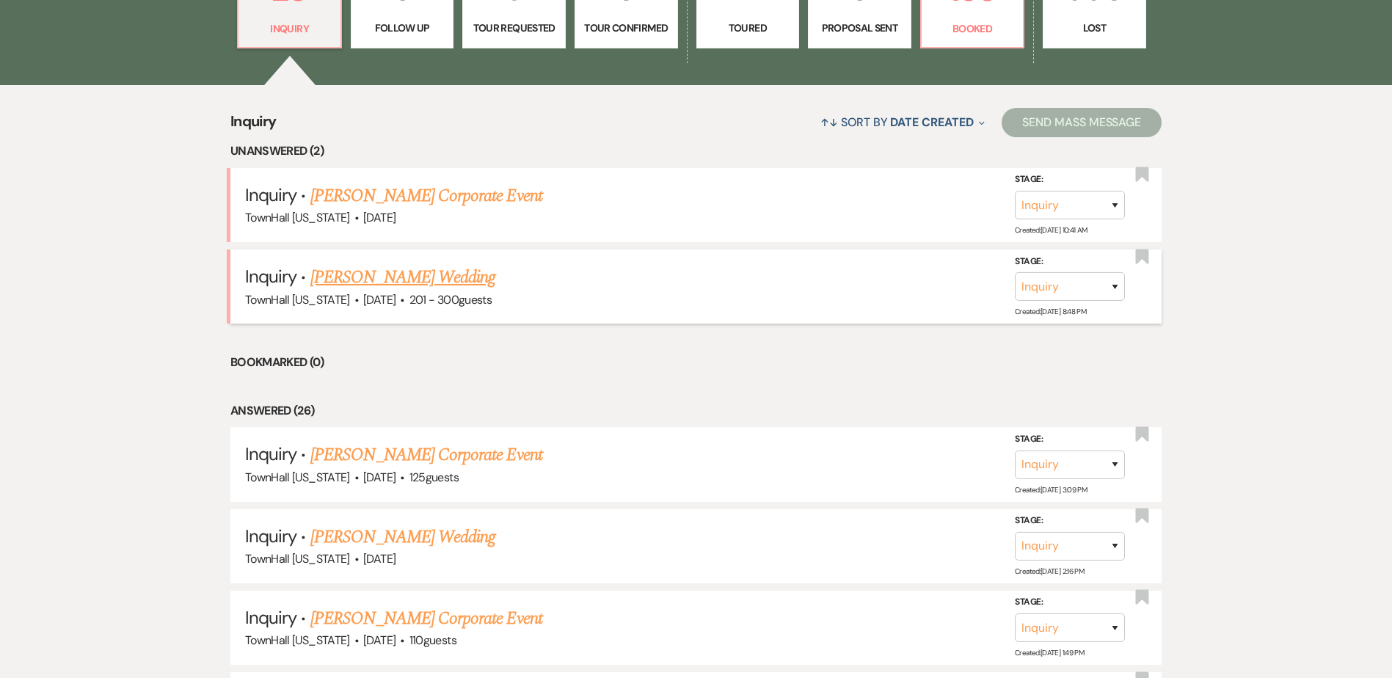
click at [390, 258] on li "Inquiry · [PERSON_NAME] Wedding TownHall [US_STATE] · [DATE] · 201 - 300 guests…" at bounding box center [695, 286] width 931 height 74
click at [396, 275] on link "[PERSON_NAME] Wedding" at bounding box center [403, 277] width 186 height 26
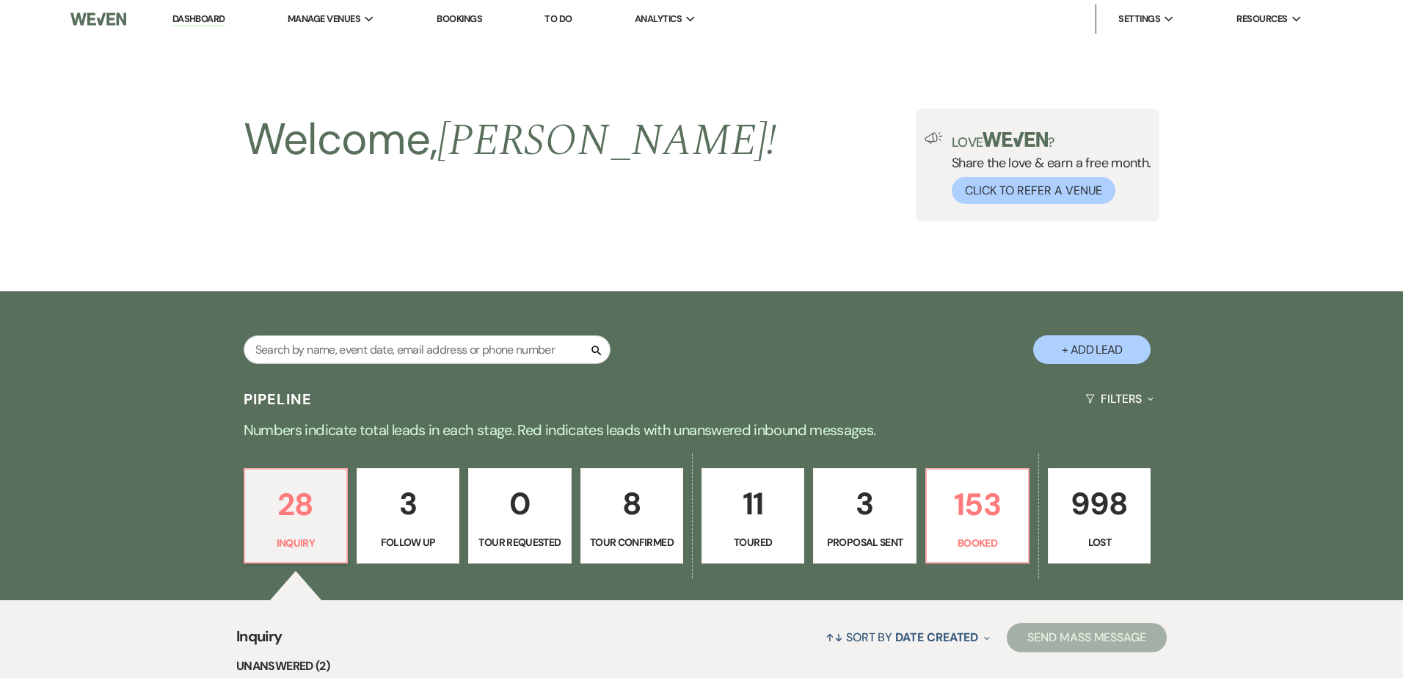
select select "2"
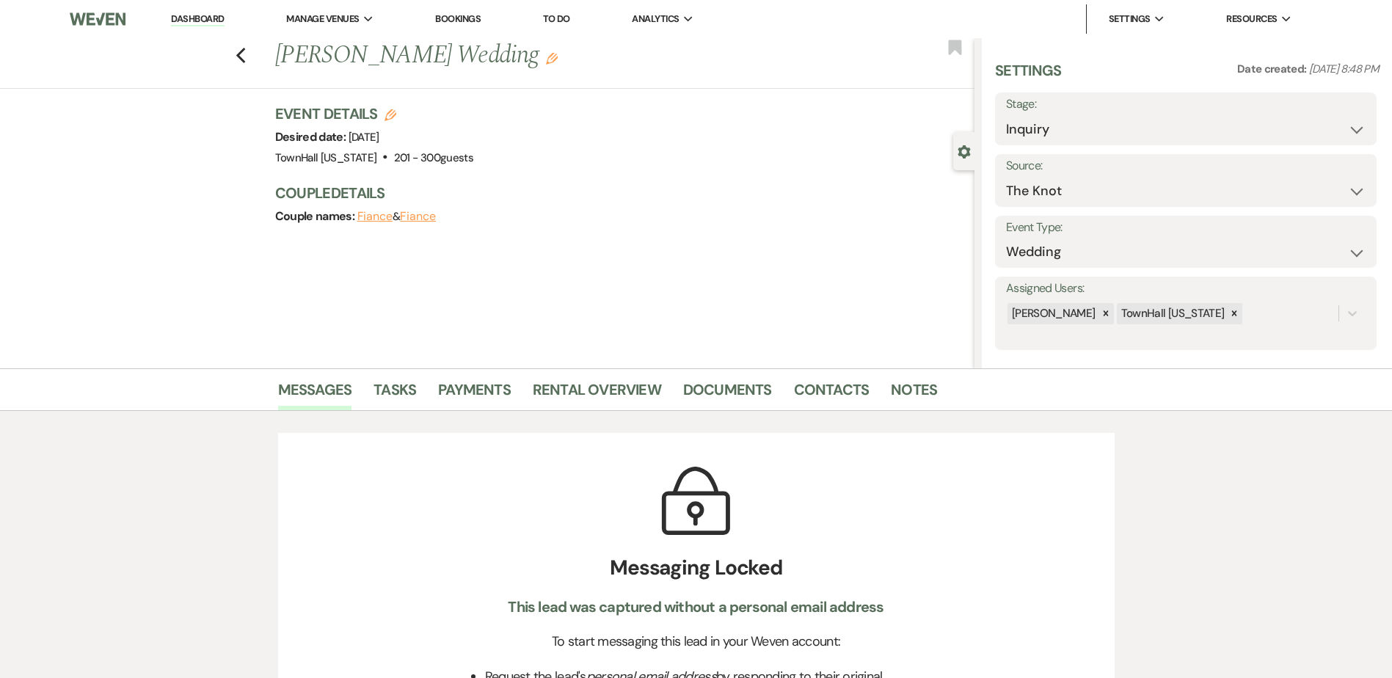
scroll to position [514, 0]
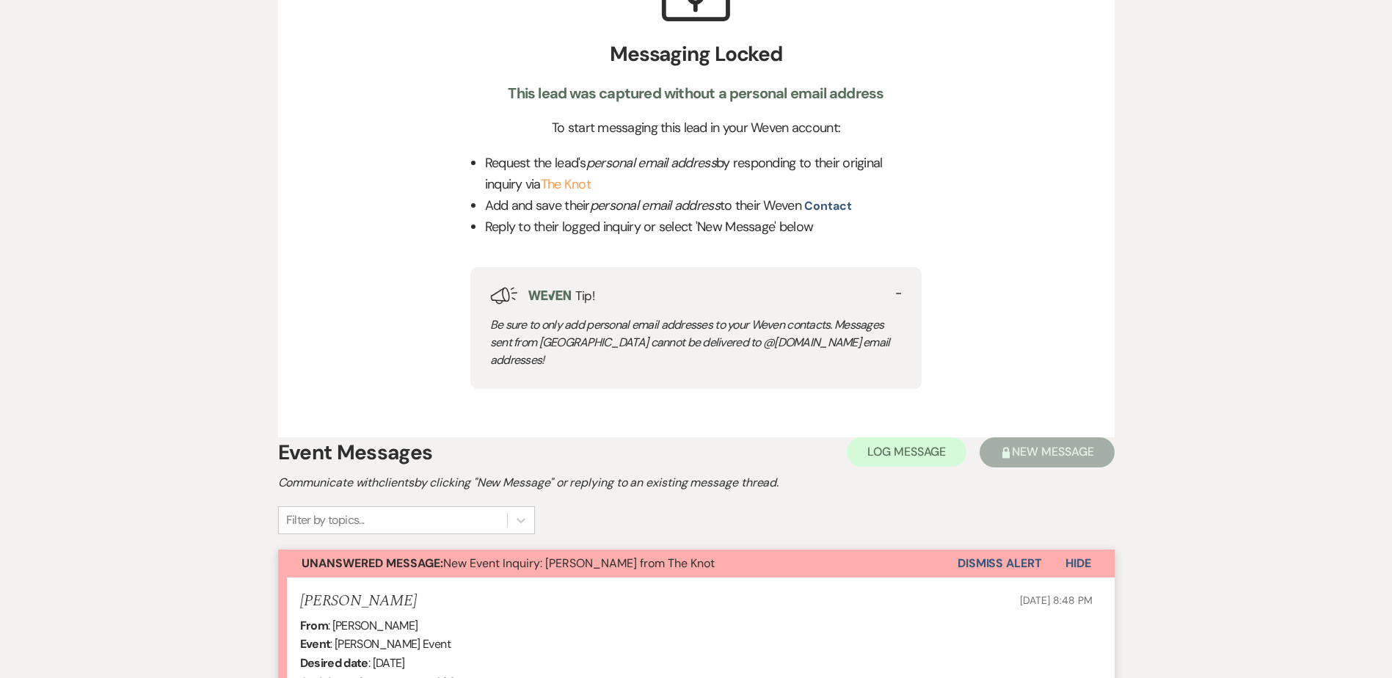
click at [998, 550] on button "Dismiss Alert" at bounding box center [1000, 564] width 84 height 28
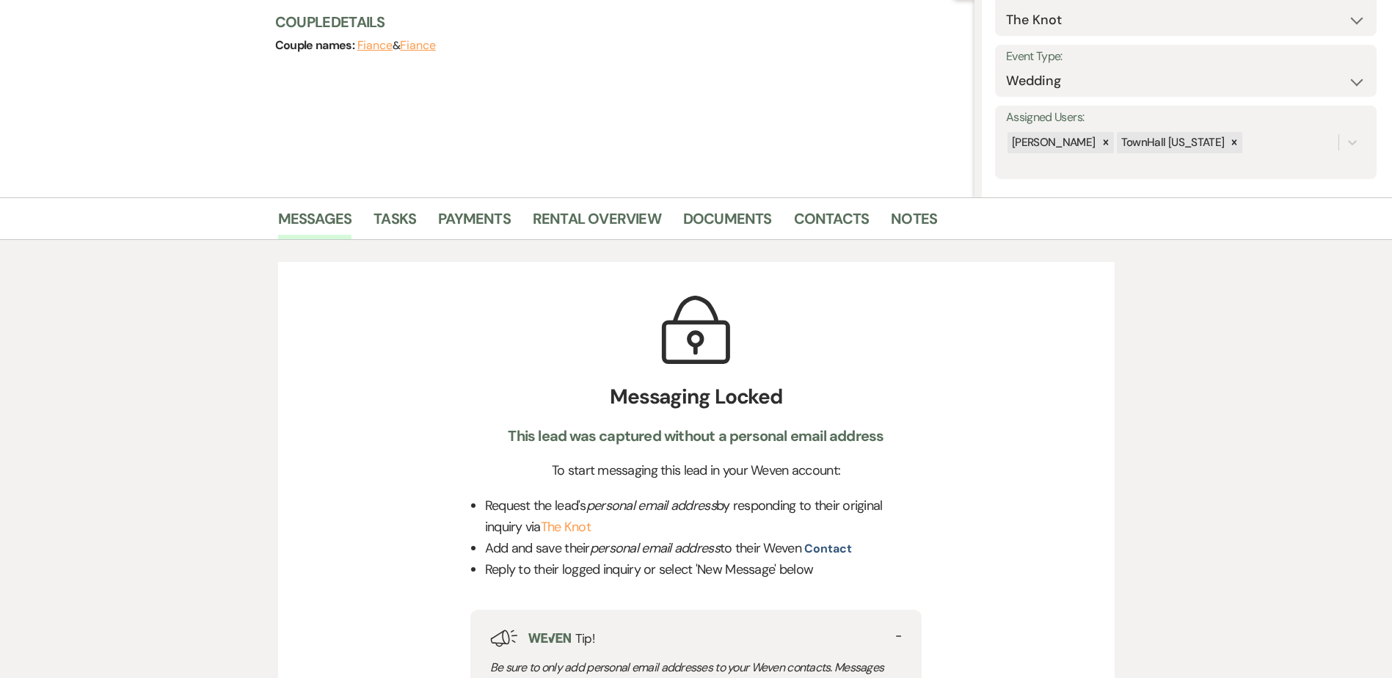
scroll to position [0, 0]
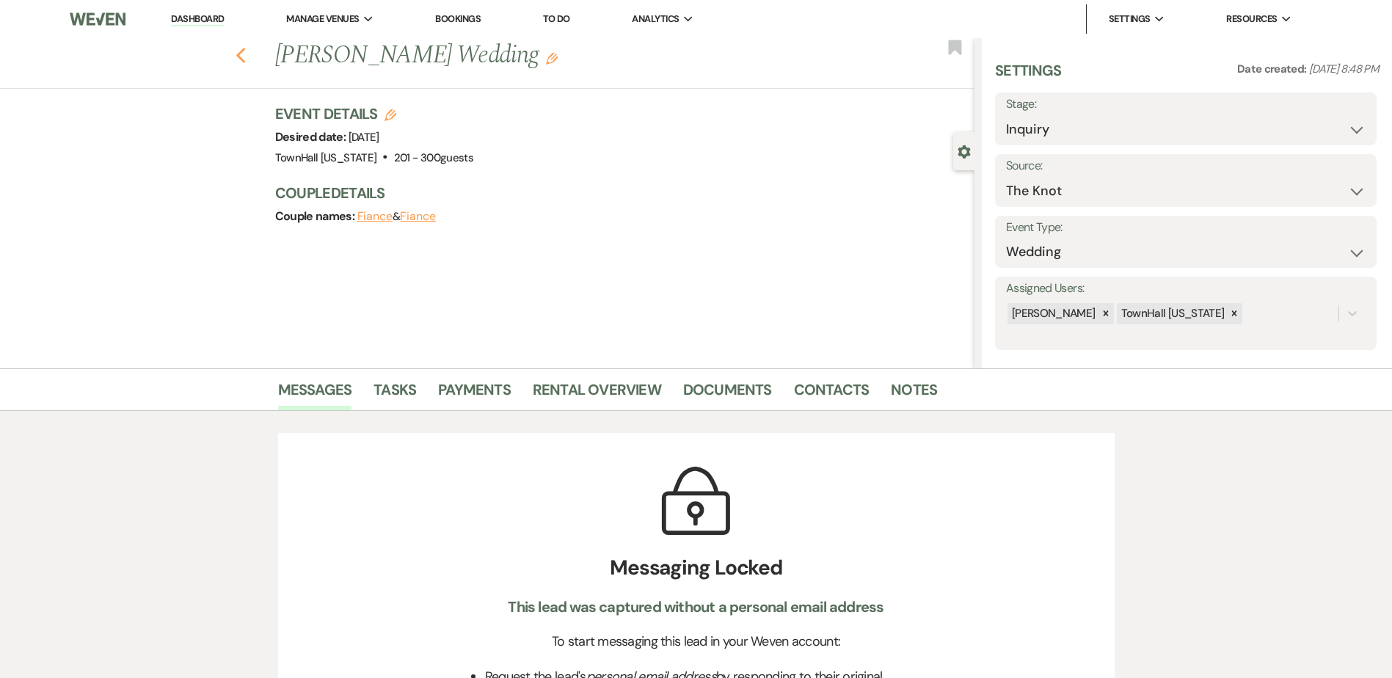
click at [247, 51] on icon "Previous" at bounding box center [241, 56] width 11 height 18
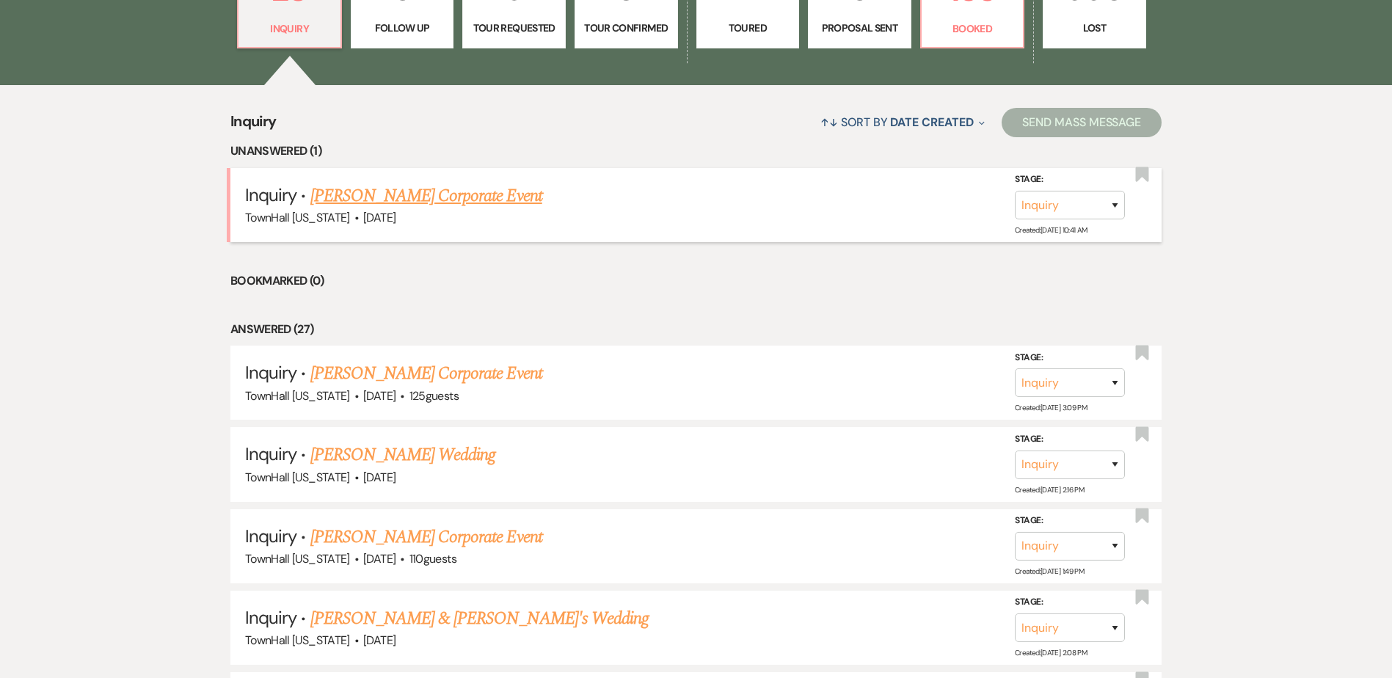
click at [418, 189] on link "[PERSON_NAME] Corporate Event" at bounding box center [426, 196] width 232 height 26
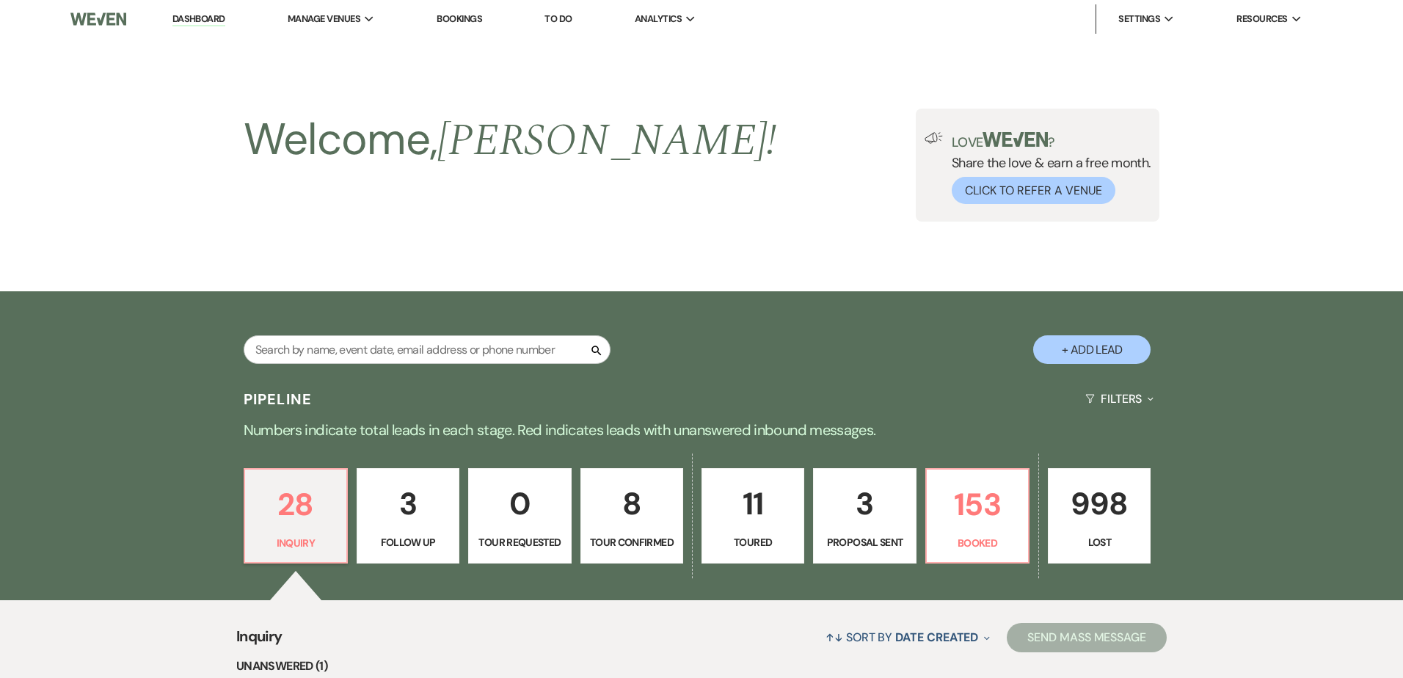
select select "5"
select select "9"
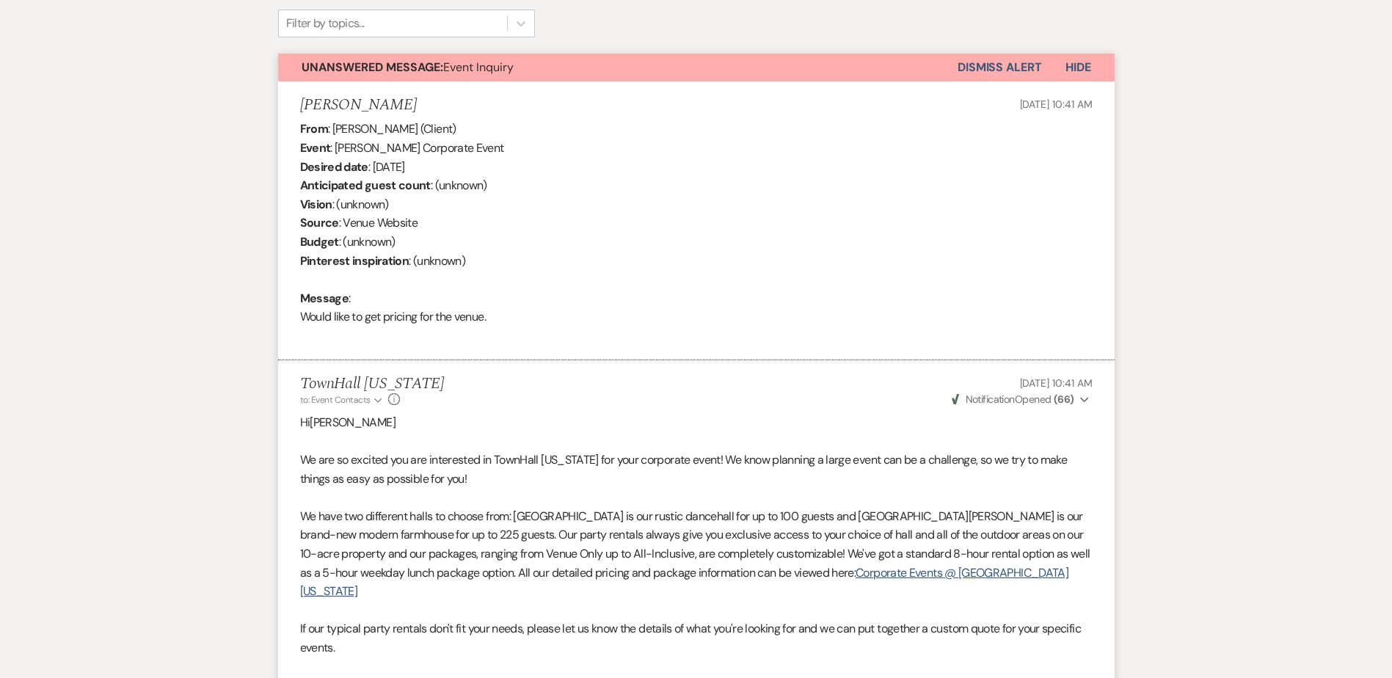
scroll to position [220, 0]
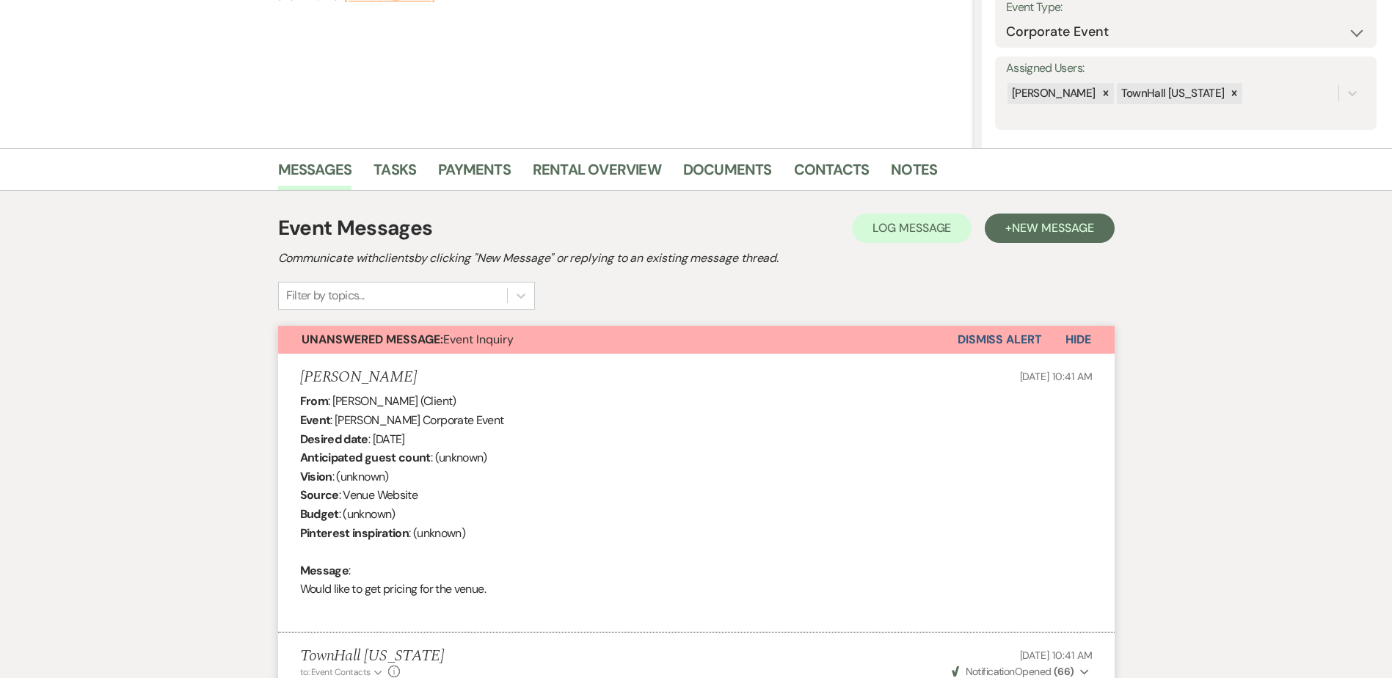
click at [992, 338] on button "Dismiss Alert" at bounding box center [1000, 340] width 84 height 28
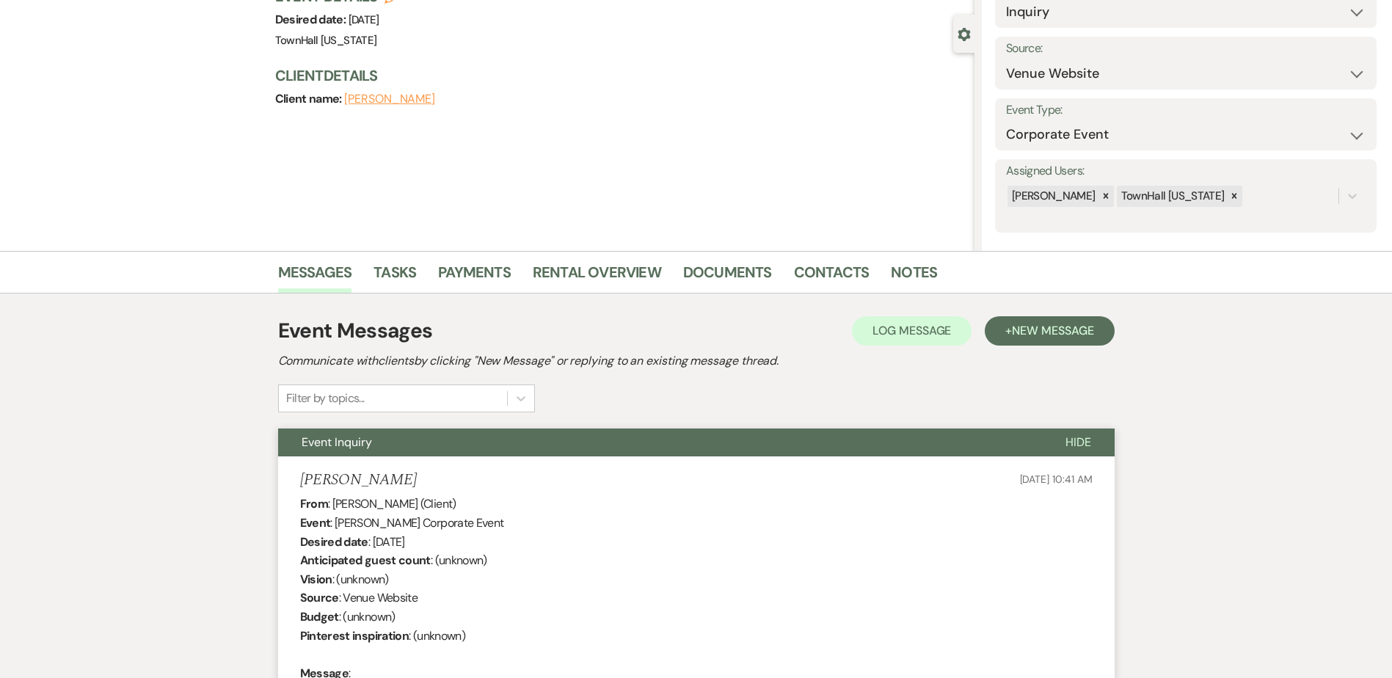
scroll to position [0, 0]
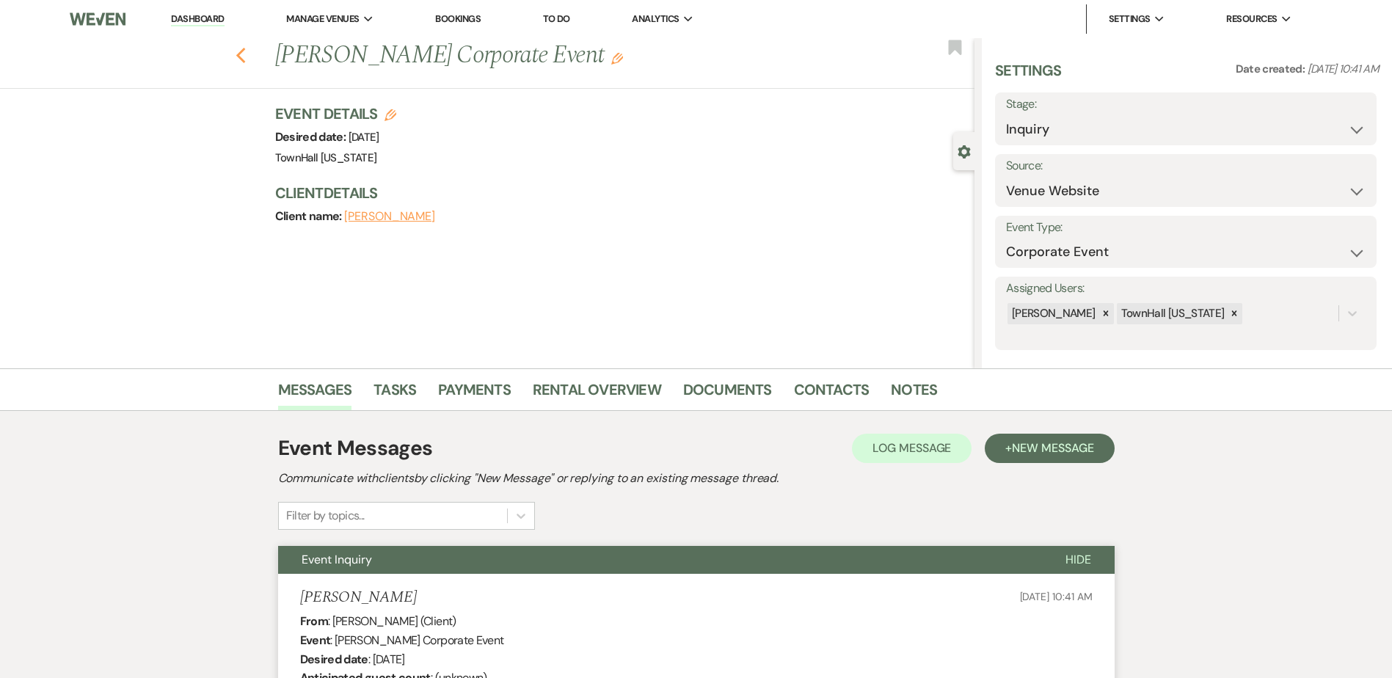
click at [247, 56] on icon "Previous" at bounding box center [241, 56] width 11 height 18
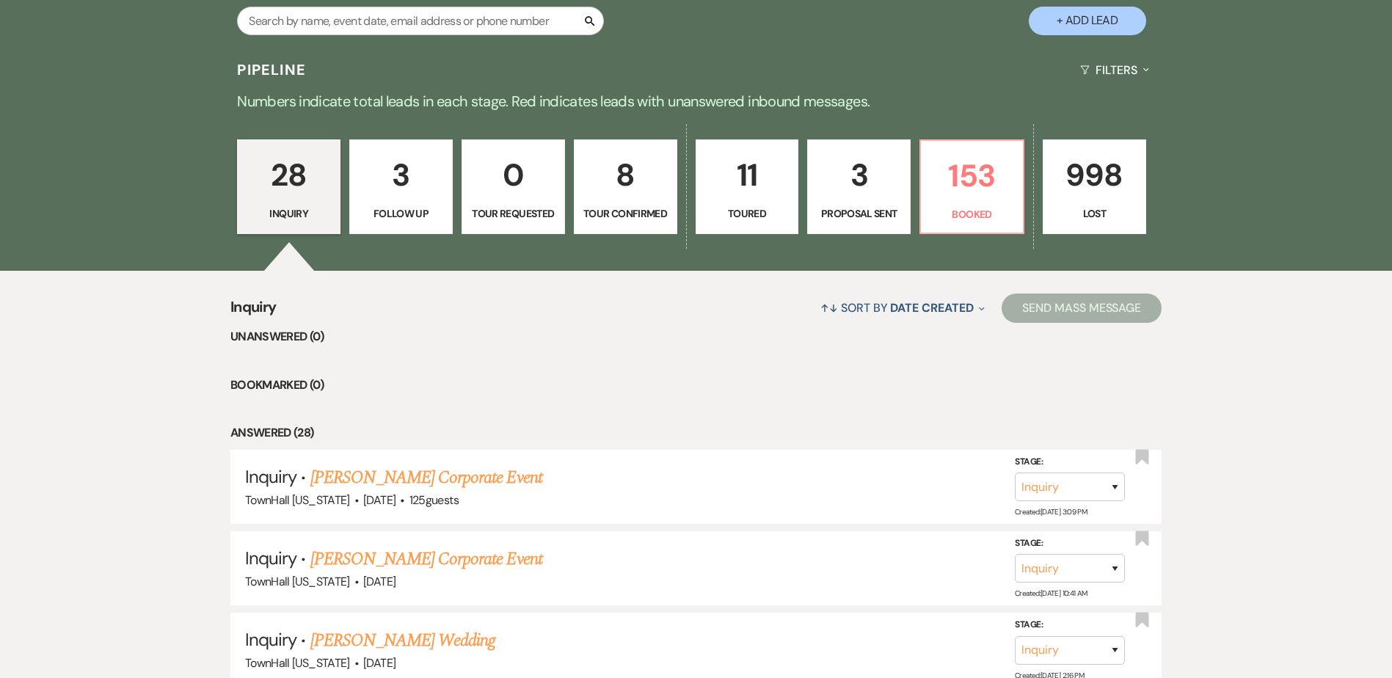
scroll to position [293, 0]
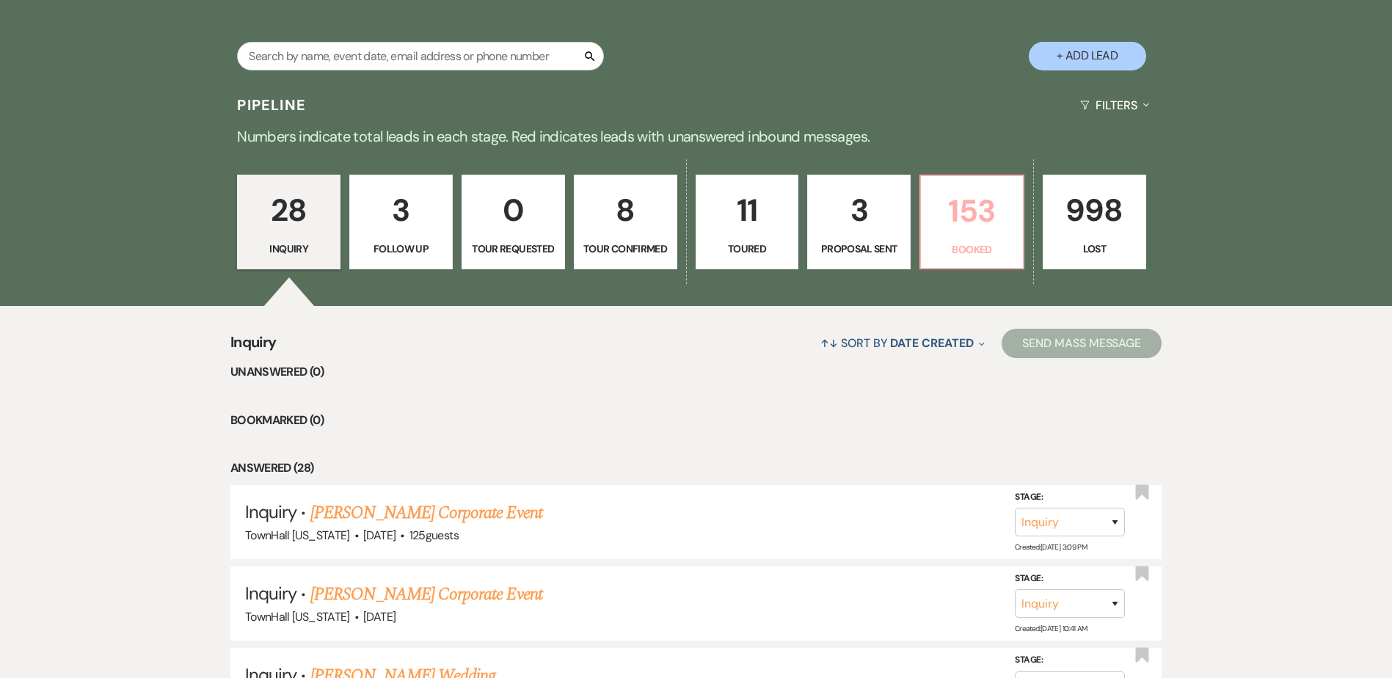
click at [953, 256] on p "Booked" at bounding box center [972, 249] width 84 height 16
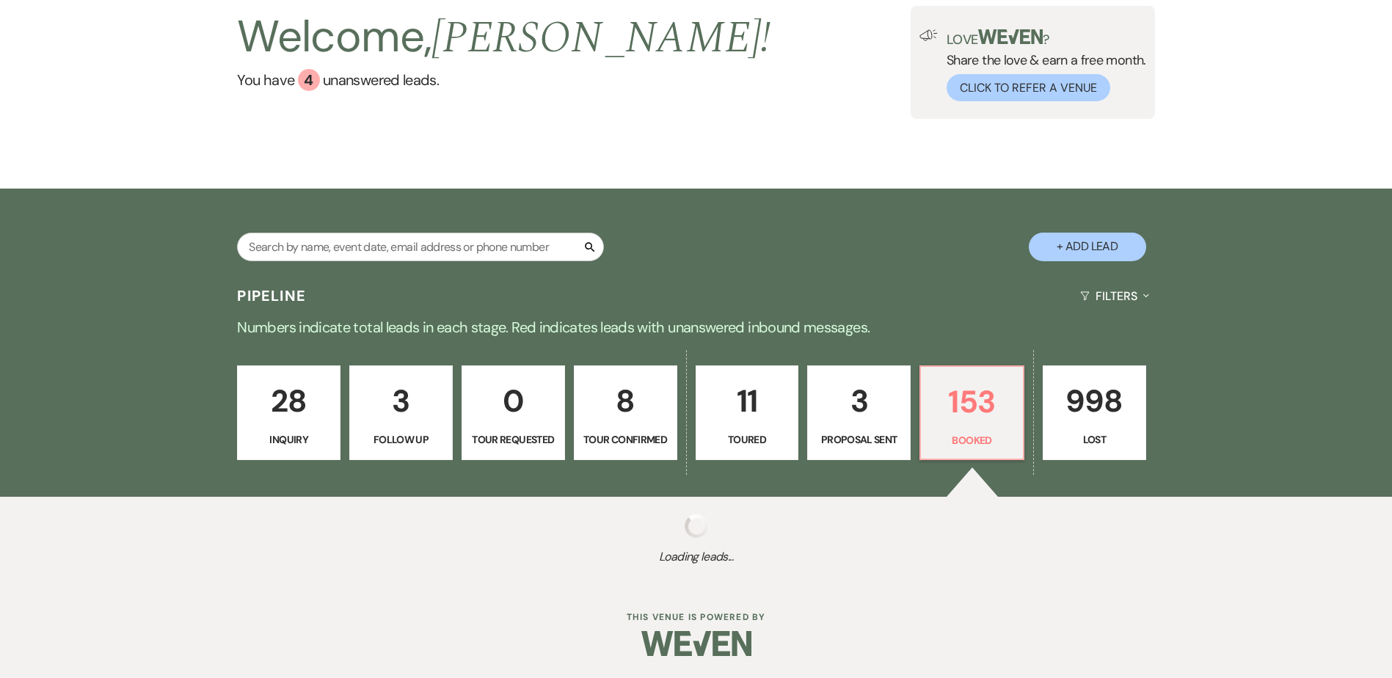
select select "7"
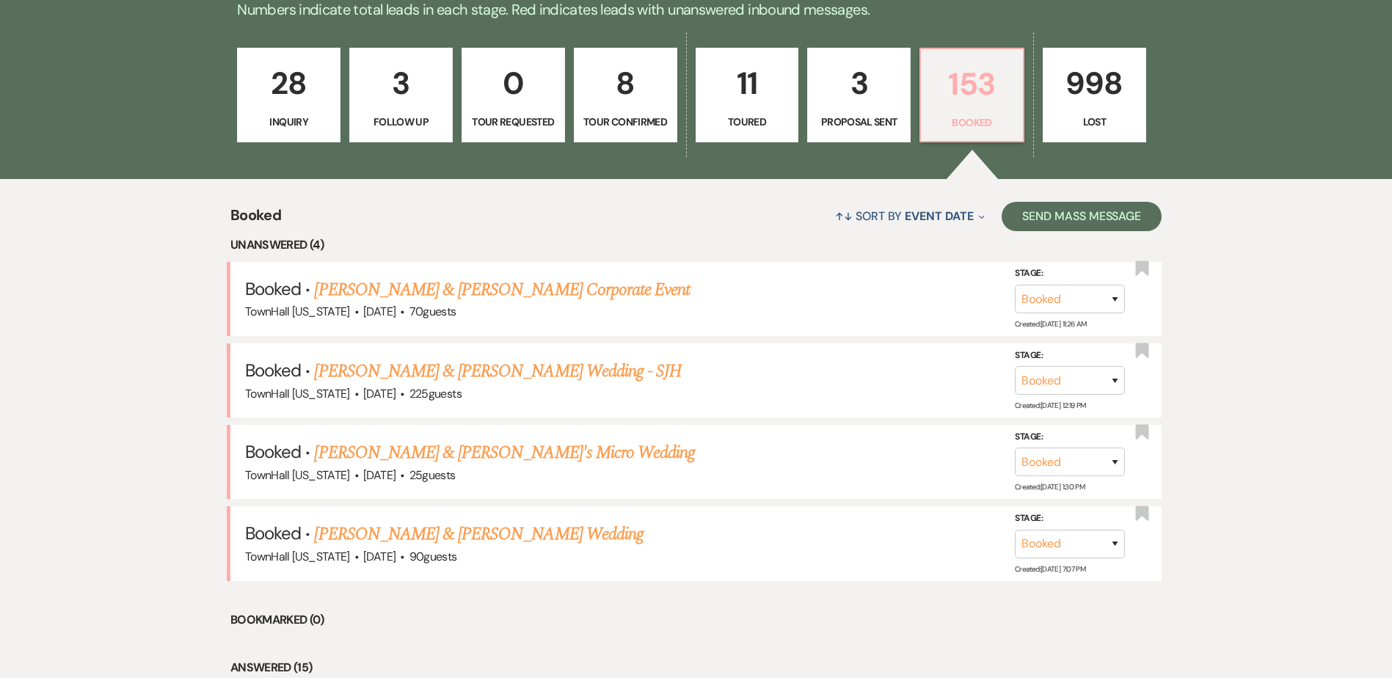
scroll to position [440, 0]
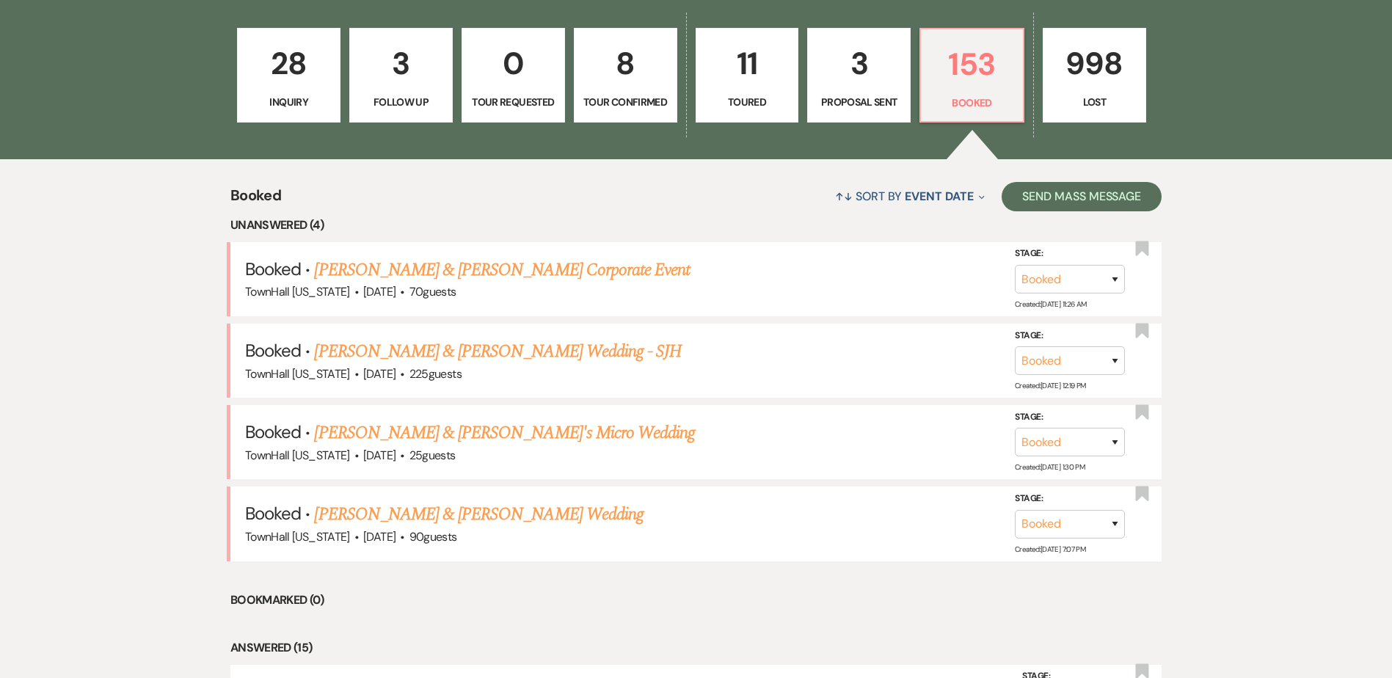
click at [280, 97] on p "Inquiry" at bounding box center [289, 102] width 84 height 16
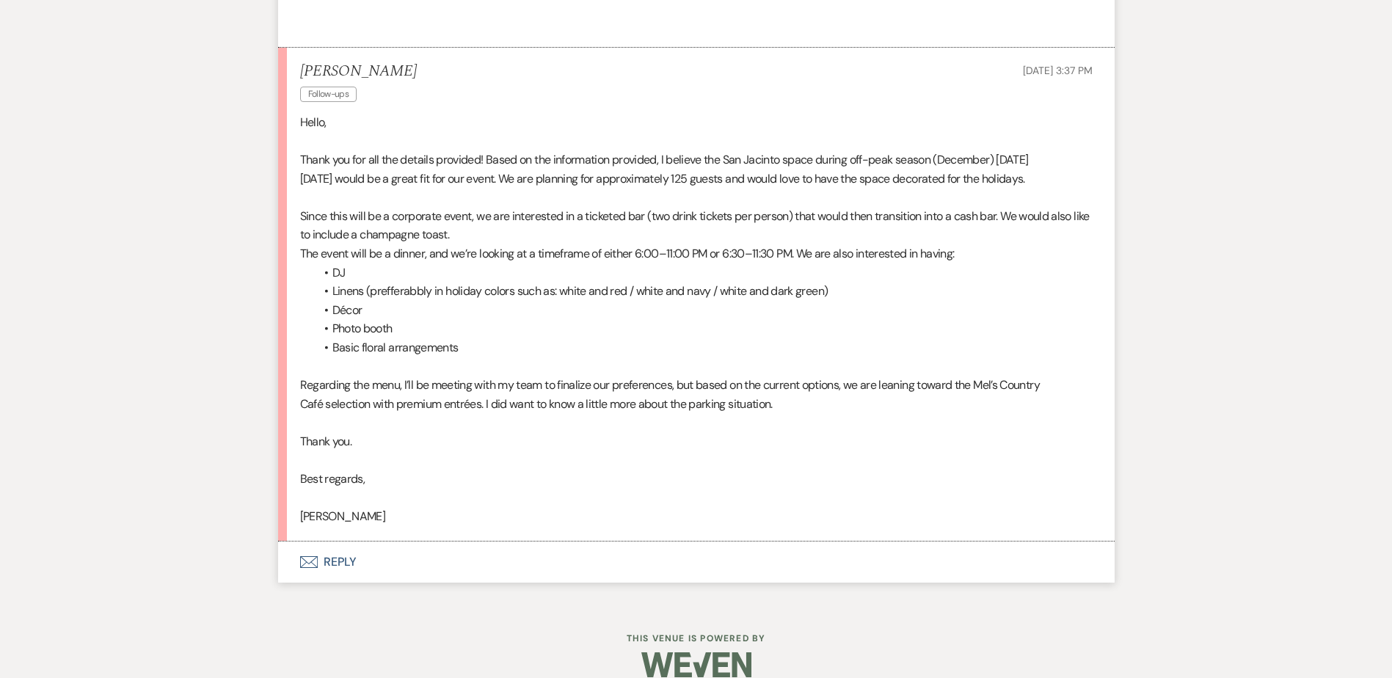
scroll to position [2357, 0]
click at [324, 544] on button "Envelope Reply" at bounding box center [696, 559] width 836 height 41
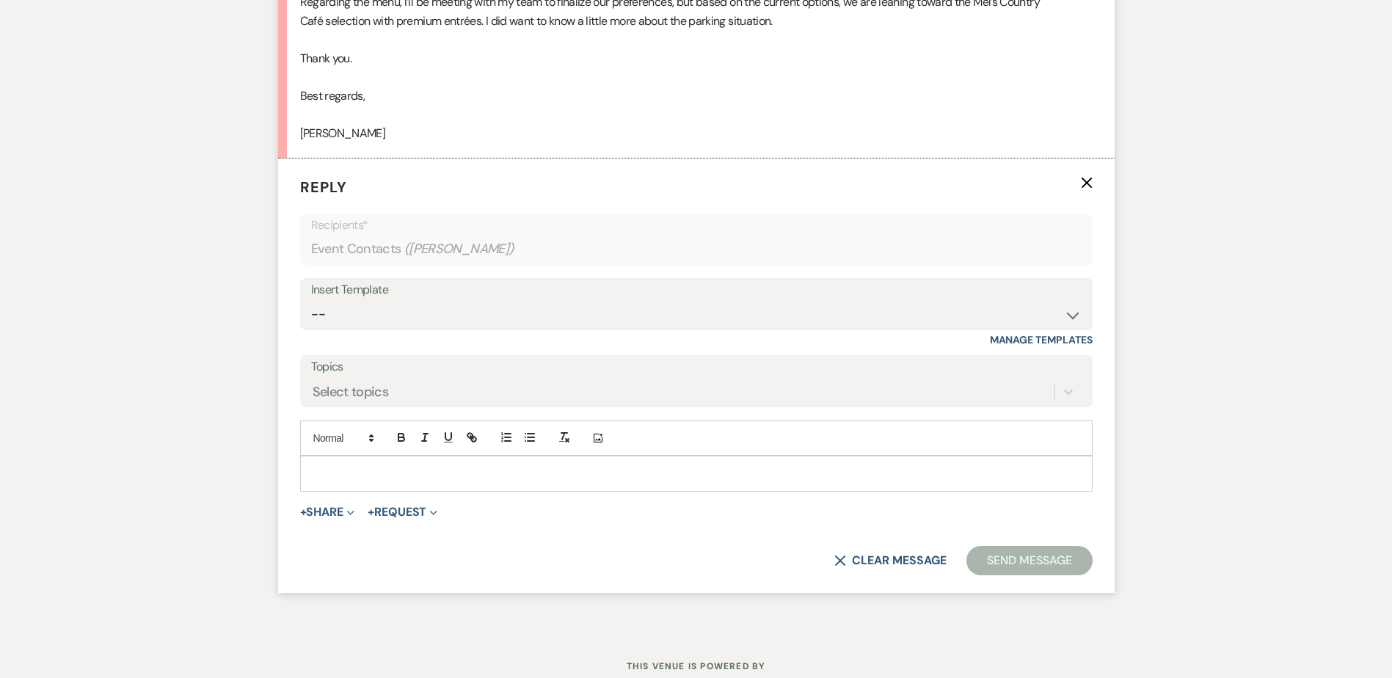
scroll to position [2768, 0]
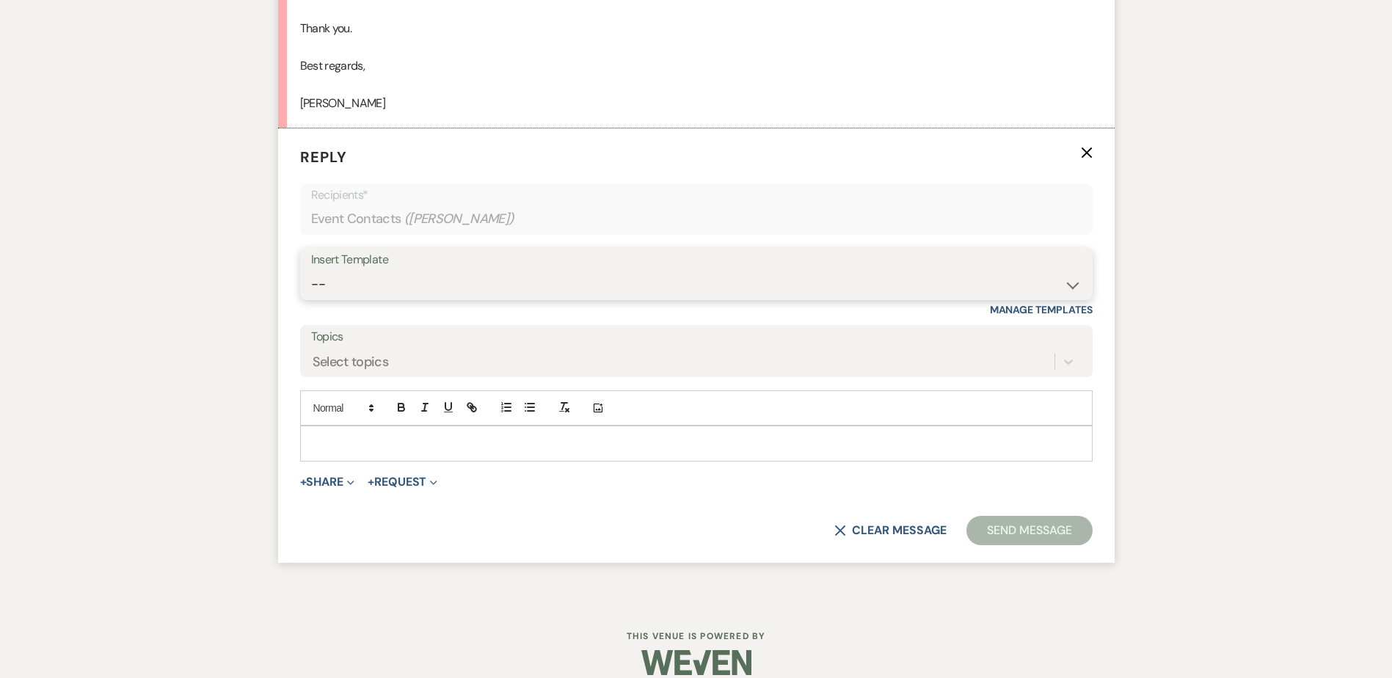
click at [373, 270] on select "-- Wedding Inquiry Follow Up: 2-3 days after initial lead- Avg Cost + Albums Th…" at bounding box center [696, 284] width 770 height 29
select select "1516"
click at [311, 270] on select "-- Wedding Inquiry Follow Up: 2-3 days after initial lead- Avg Cost + Albums Th…" at bounding box center [696, 284] width 770 height 29
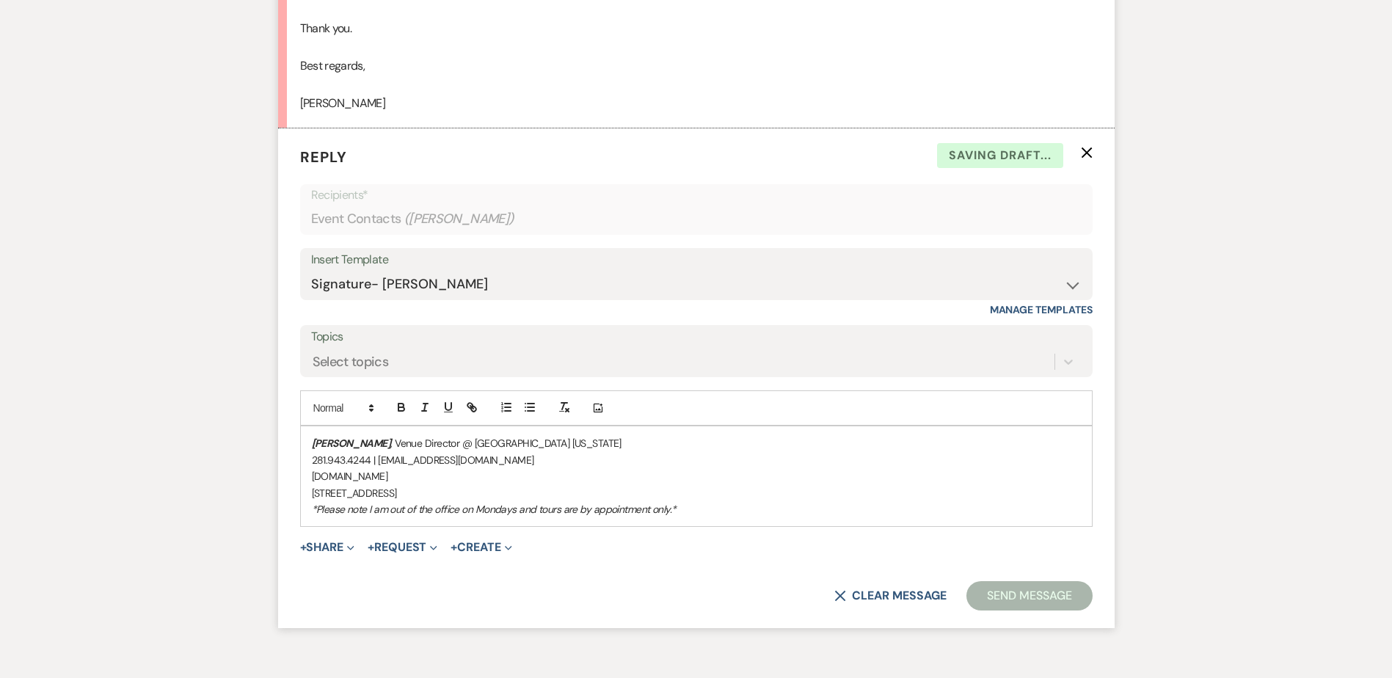
click at [306, 426] on div "Stephanie Jordan , Venue Director @ TownHall Texas 281.943.4244 | info@townhall…" at bounding box center [696, 476] width 791 height 100
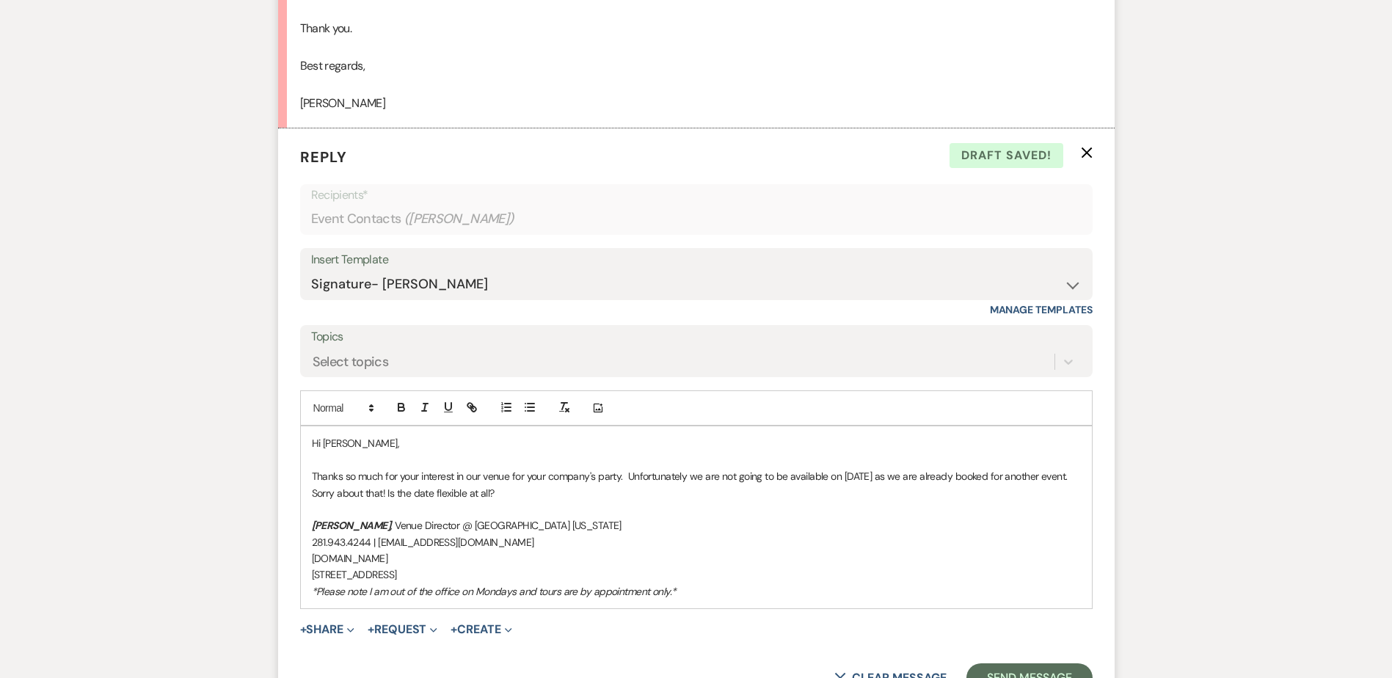
click at [416, 470] on p "Thanks so much for your interest in our venue for your company's party. Unfortu…" at bounding box center [696, 484] width 769 height 33
click at [1043, 663] on button "Send Message" at bounding box center [1028, 677] width 125 height 29
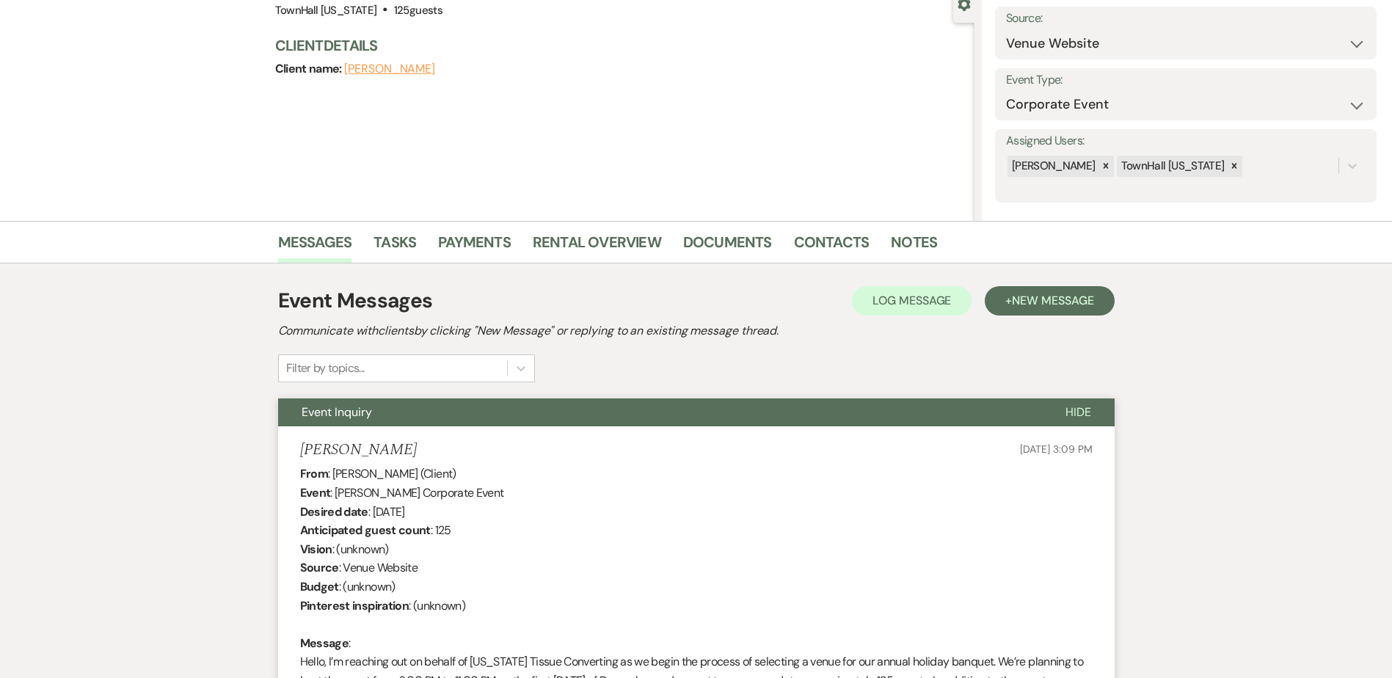
scroll to position [0, 0]
